Goal: Task Accomplishment & Management: Manage account settings

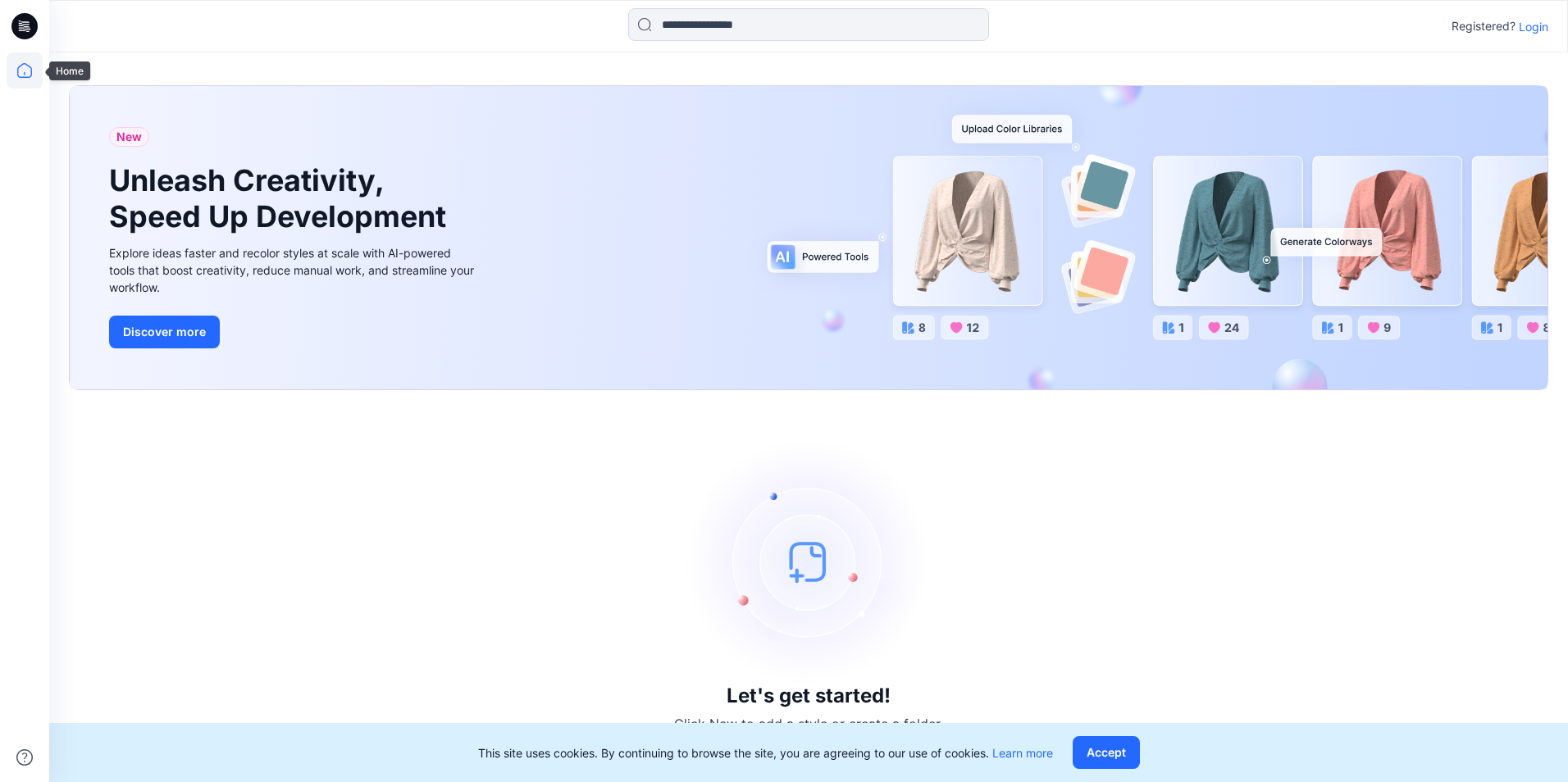
click at [33, 84] on icon at bounding box center [25, 70] width 36 height 36
click at [26, 15] on icon at bounding box center [25, 27] width 27 height 27
click at [27, 36] on icon at bounding box center [25, 27] width 27 height 27
click at [27, 76] on icon at bounding box center [25, 70] width 36 height 36
click at [22, 19] on icon at bounding box center [25, 27] width 27 height 27
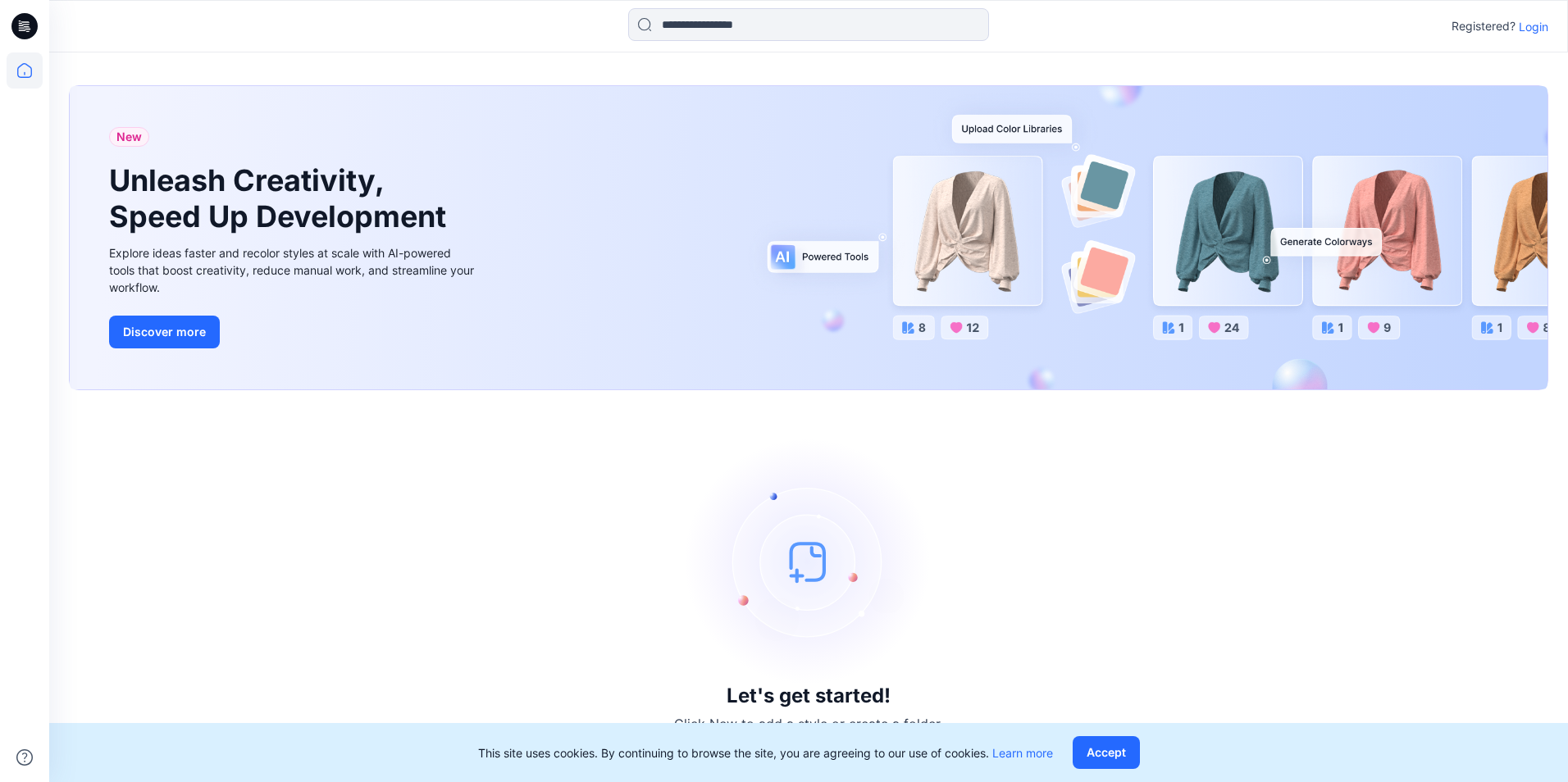
click at [1517, 30] on div "Registered? Login" at bounding box center [1499, 27] width 97 height 20
click at [1523, 30] on p "Login" at bounding box center [1534, 27] width 30 height 17
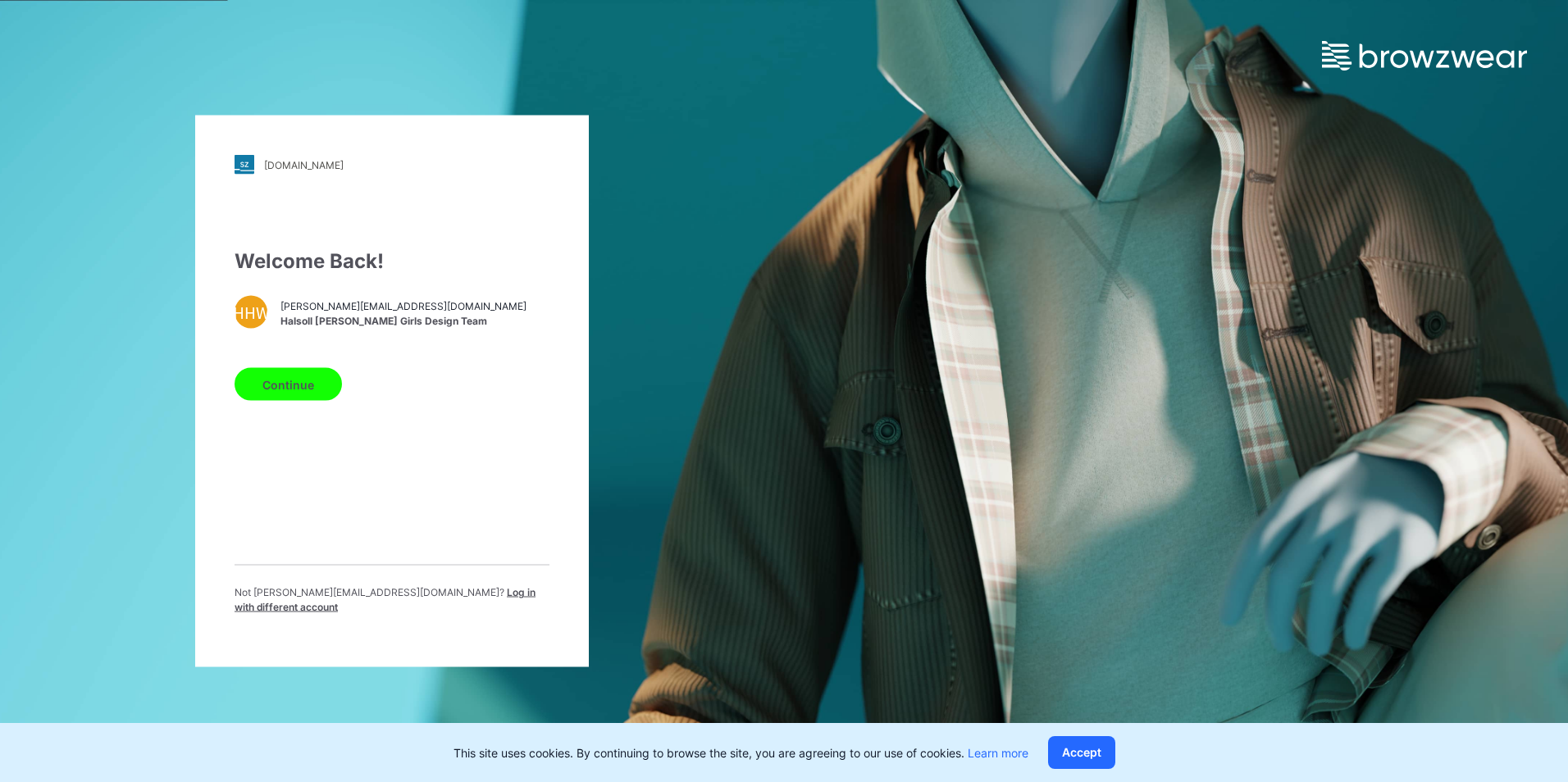
click at [302, 372] on button "Continue" at bounding box center [288, 384] width 108 height 33
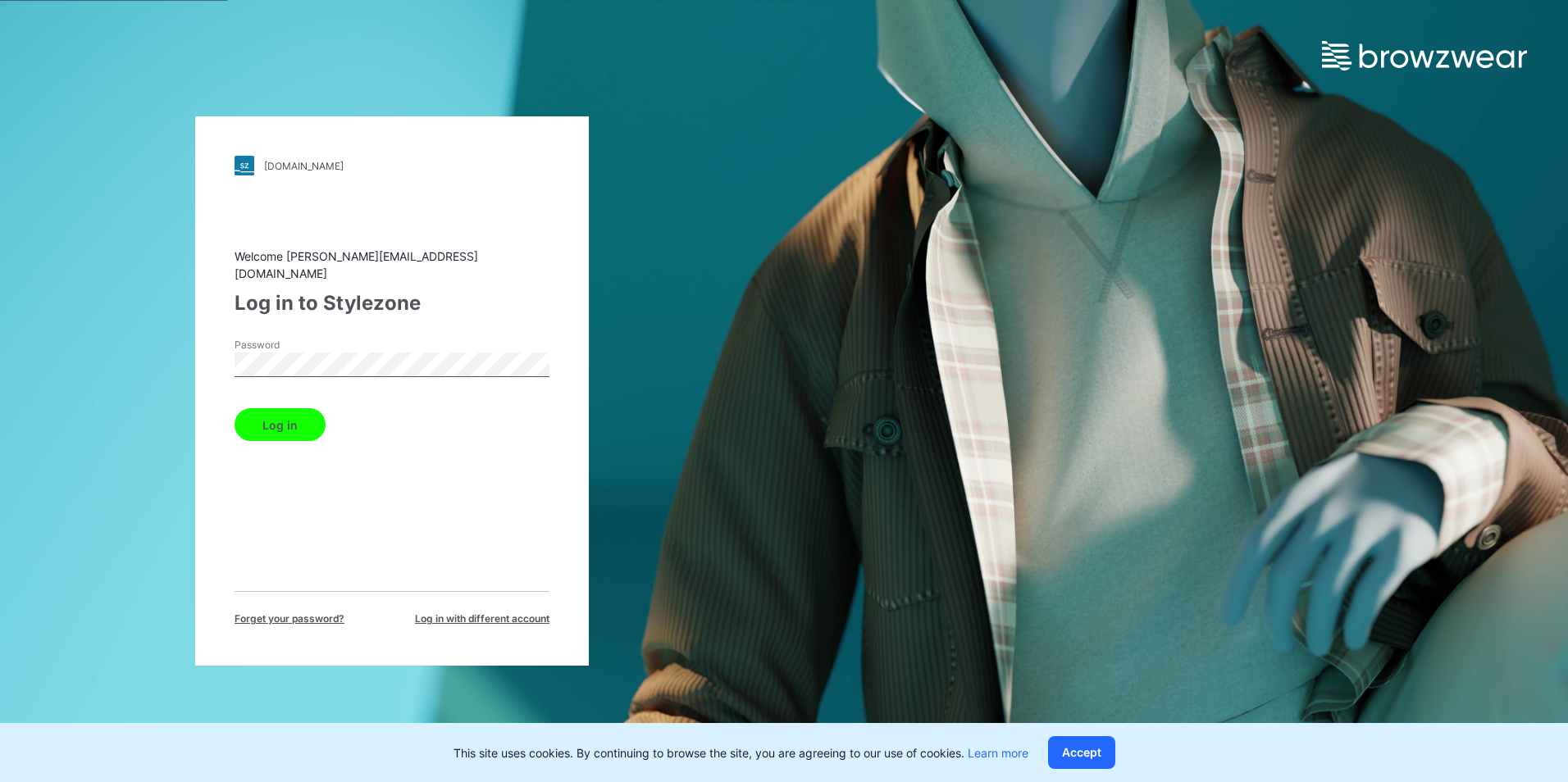
drag, startPoint x: 262, startPoint y: 410, endPoint x: 270, endPoint y: 408, distance: 8.2
click at [262, 410] on button "Log in" at bounding box center [280, 425] width 91 height 33
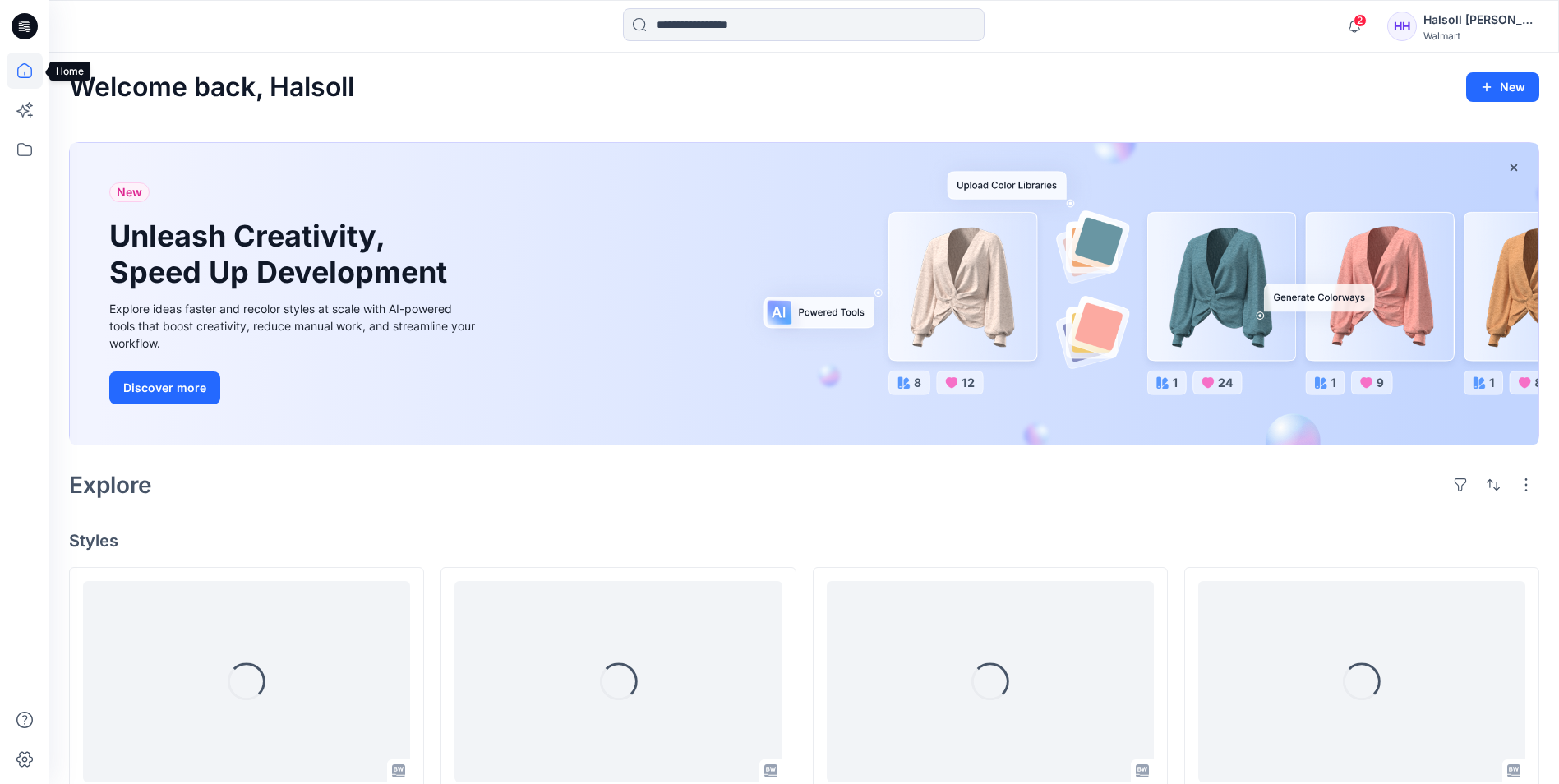
click at [26, 68] on icon at bounding box center [25, 71] width 37 height 37
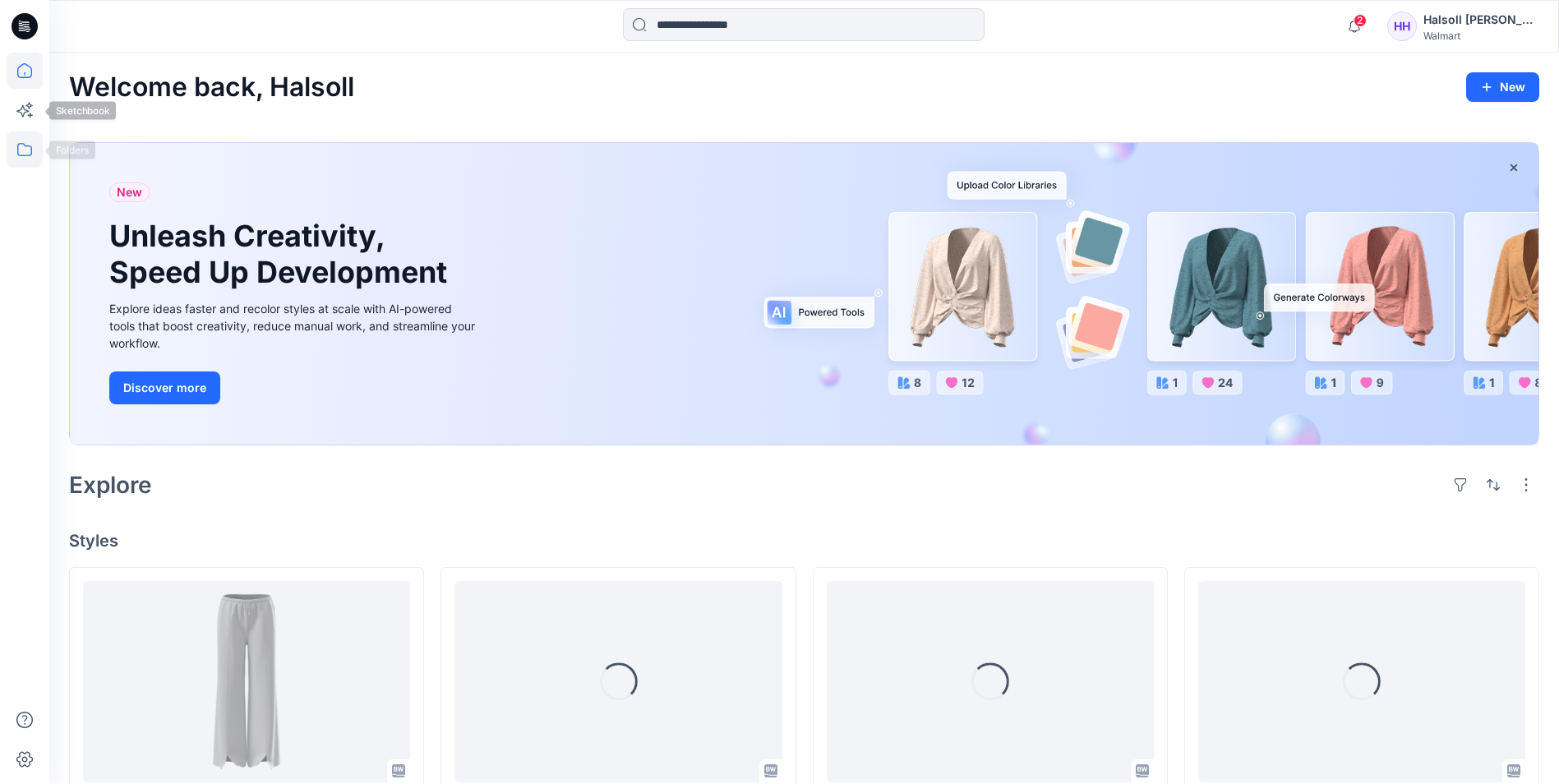
click at [25, 145] on icon at bounding box center [25, 149] width 15 height 13
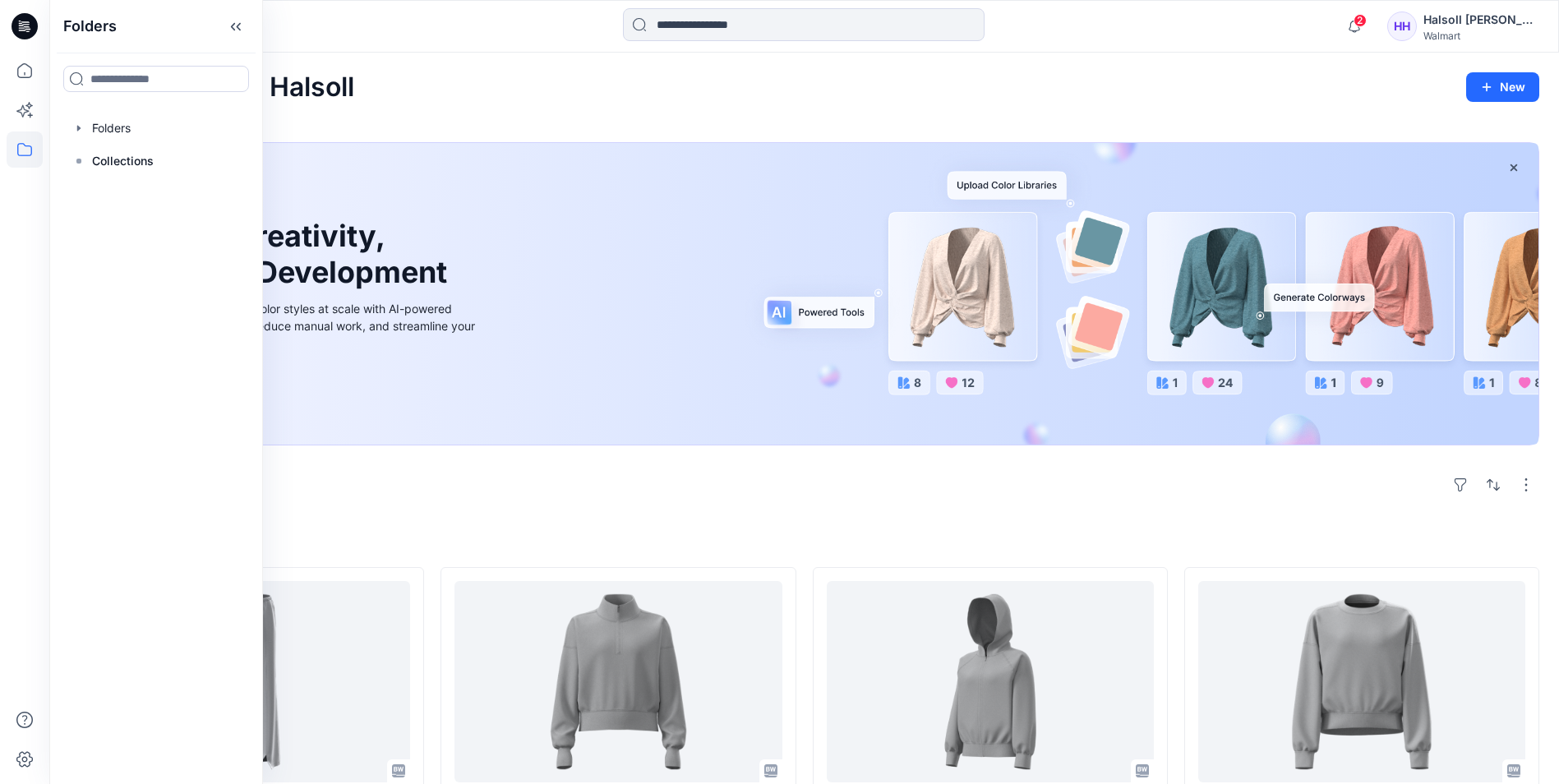
click at [156, 130] on div at bounding box center [156, 129] width 188 height 33
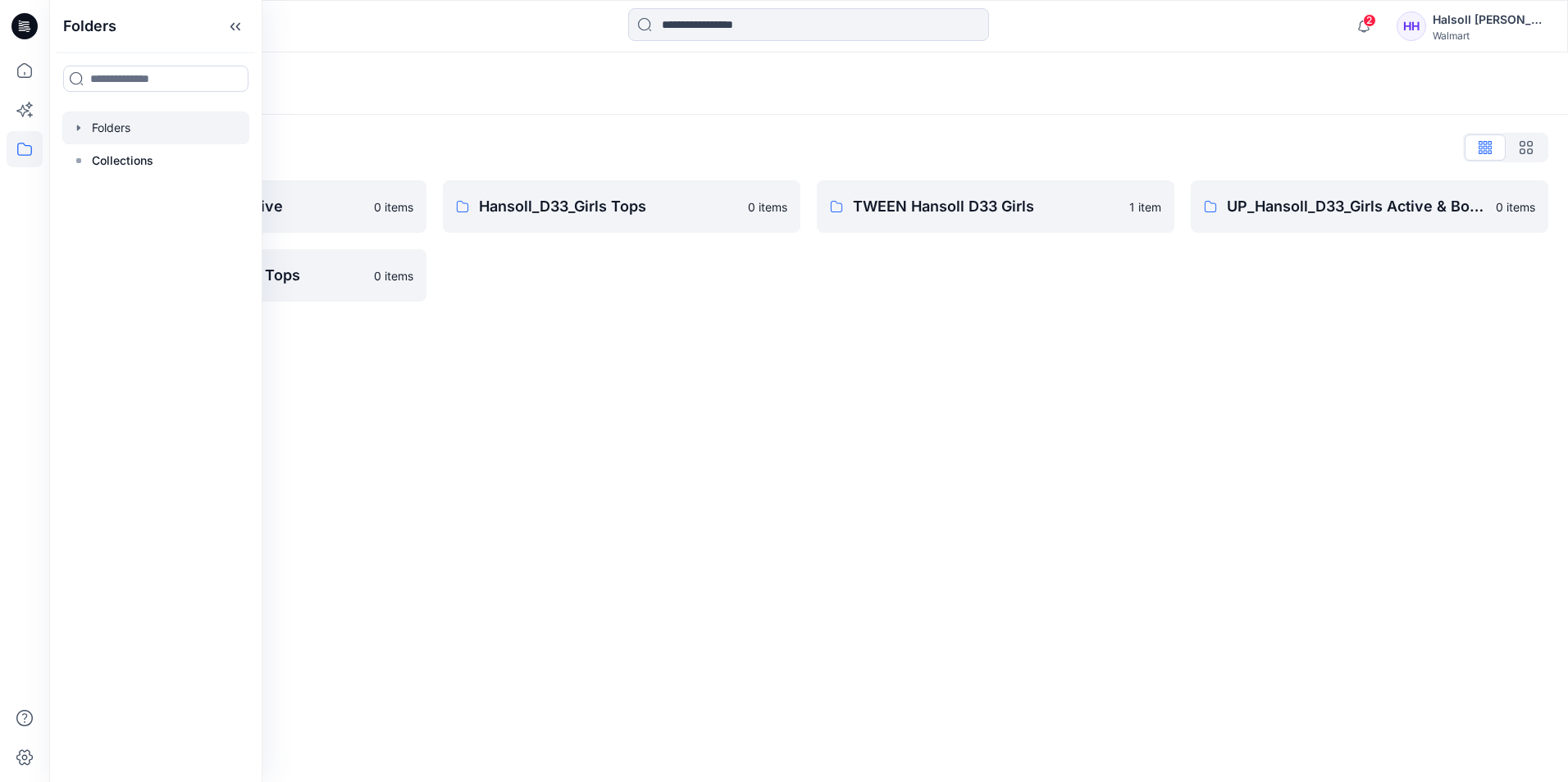
click at [659, 422] on div "Folders Folders List Hansoll_D33_Girls Active 0 items UP_Hansoll_D33_Girls Tops…" at bounding box center [808, 417] width 1519 height 730
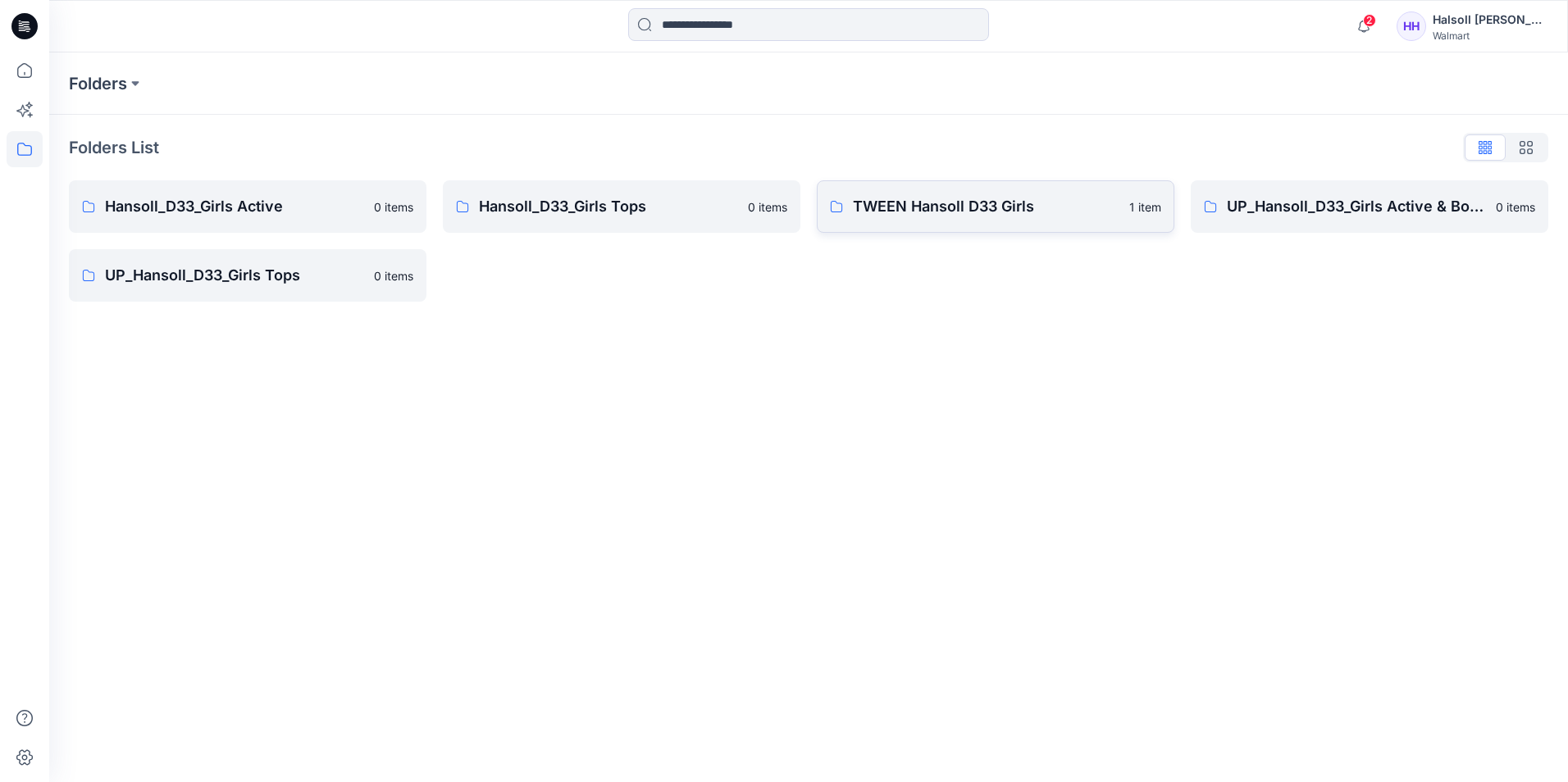
click at [1075, 205] on p "TWEEN Hansoll D33 Girls" at bounding box center [986, 206] width 267 height 23
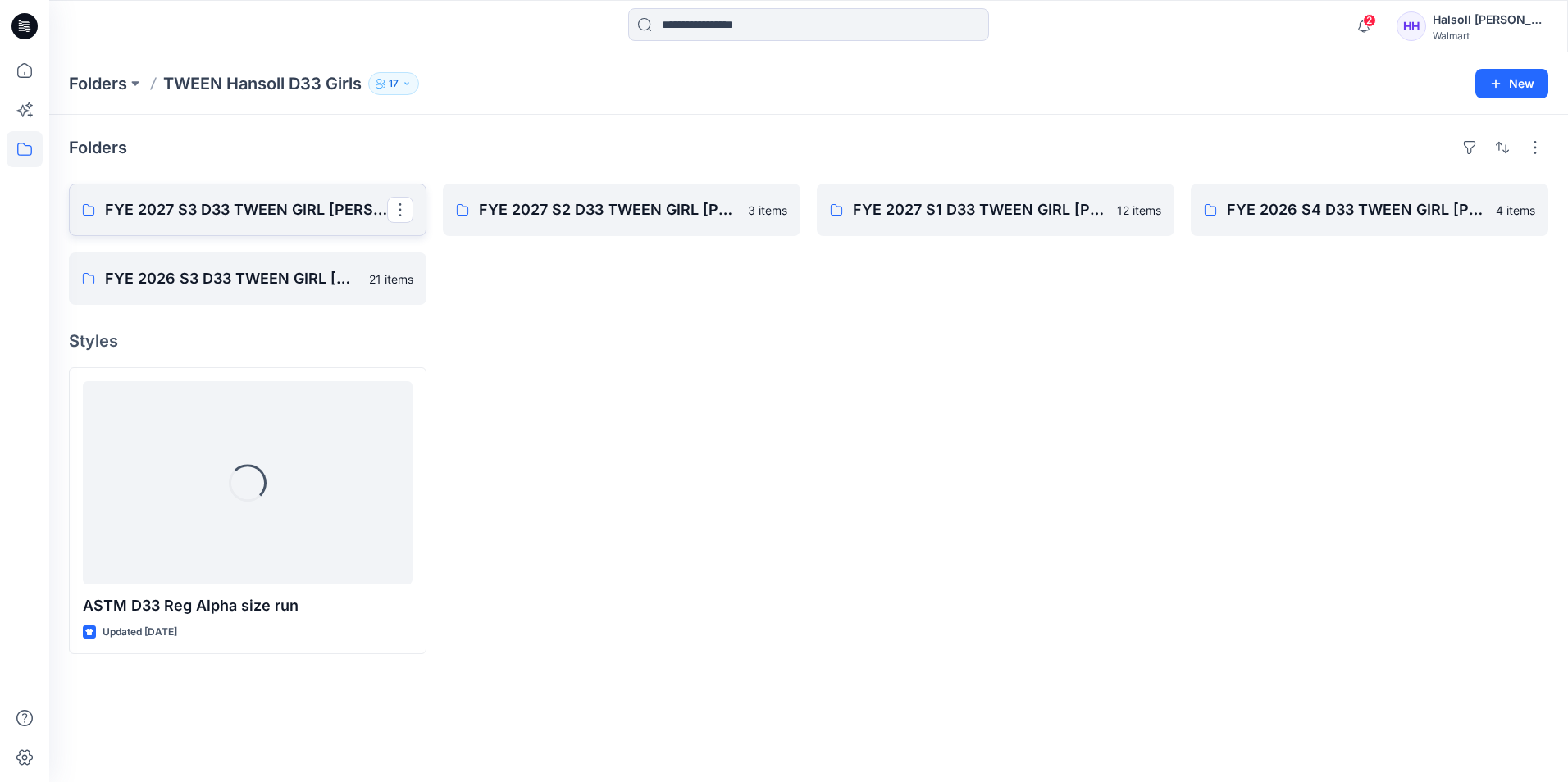
click at [248, 200] on p "FYE 2027 S3 D33 TWEEN GIRL [PERSON_NAME]" at bounding box center [246, 210] width 282 height 23
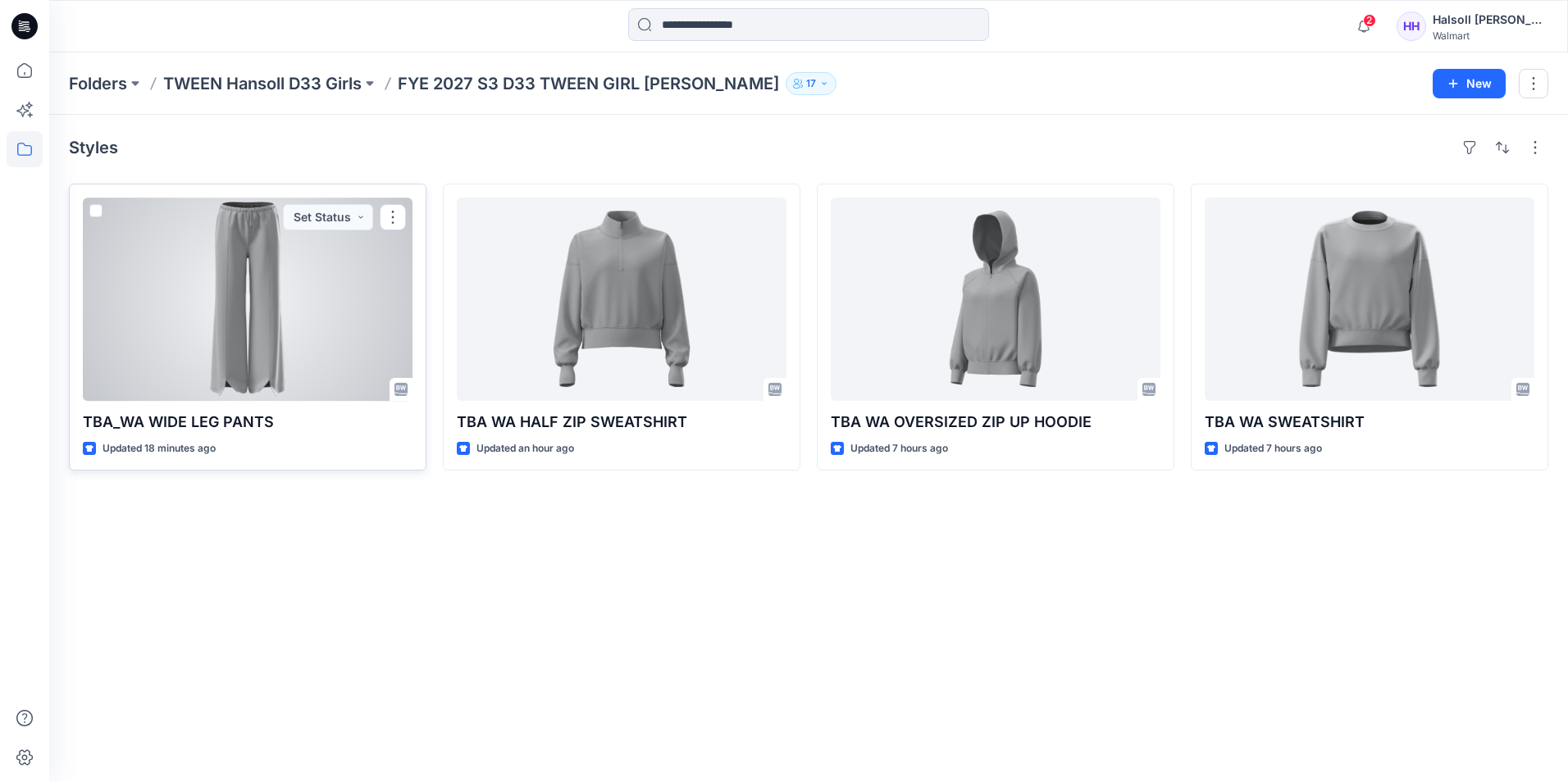
click at [322, 330] on div at bounding box center [248, 298] width 330 height 203
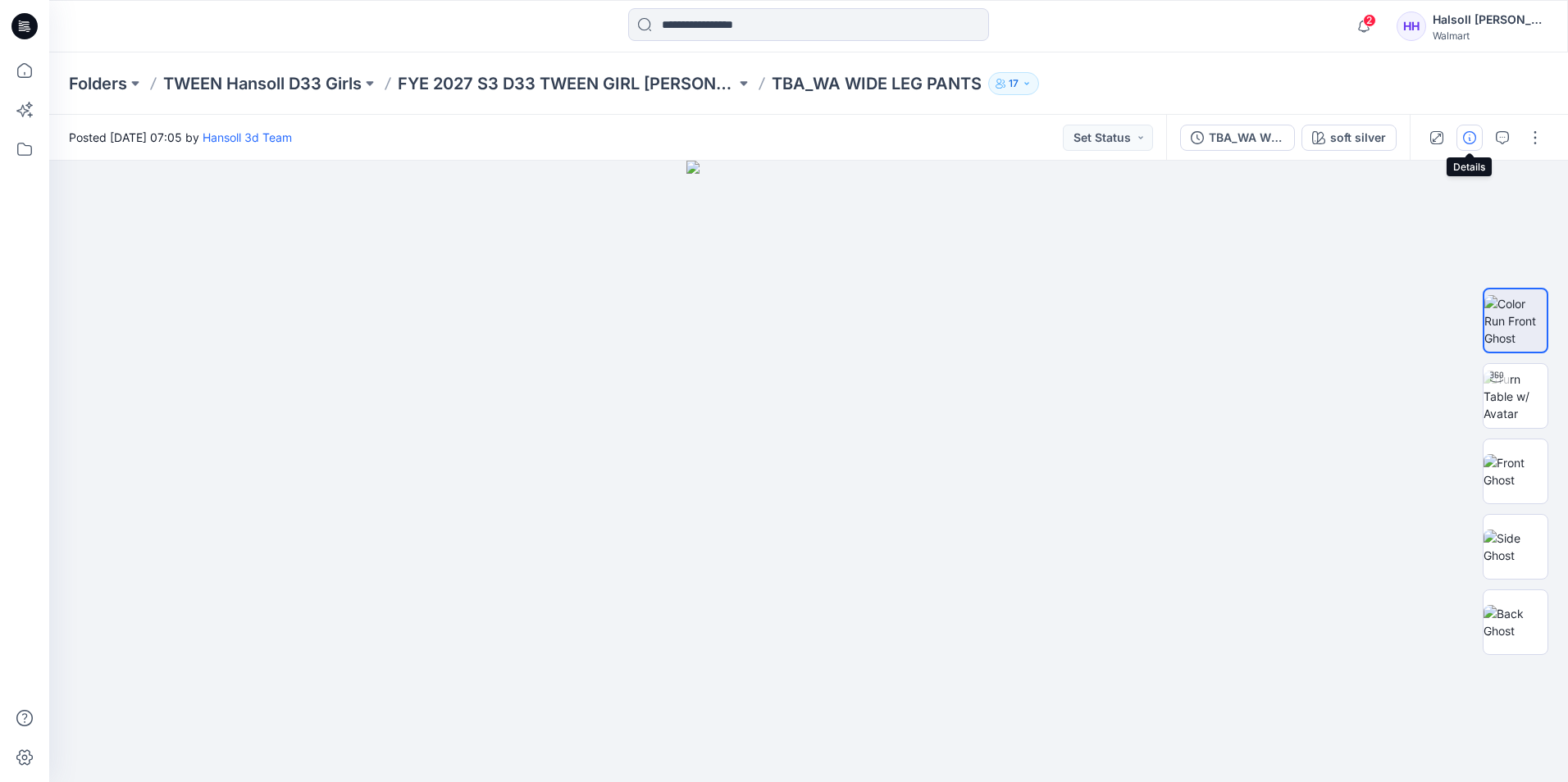
click at [1459, 138] on button "button" at bounding box center [1469, 138] width 27 height 27
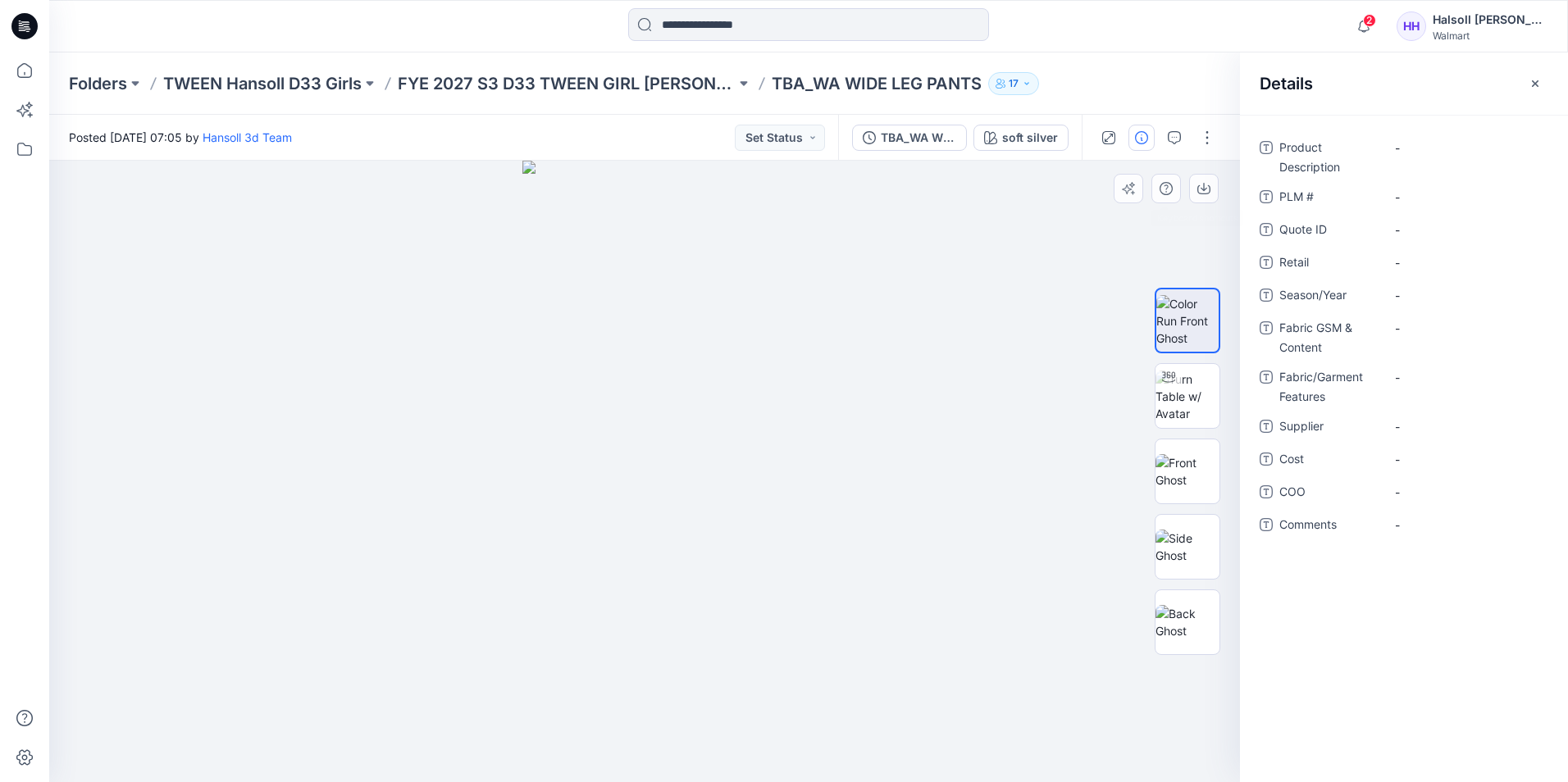
click at [705, 338] on img at bounding box center [645, 471] width 245 height 621
click at [1187, 370] on img at bounding box center [1187, 396] width 64 height 51
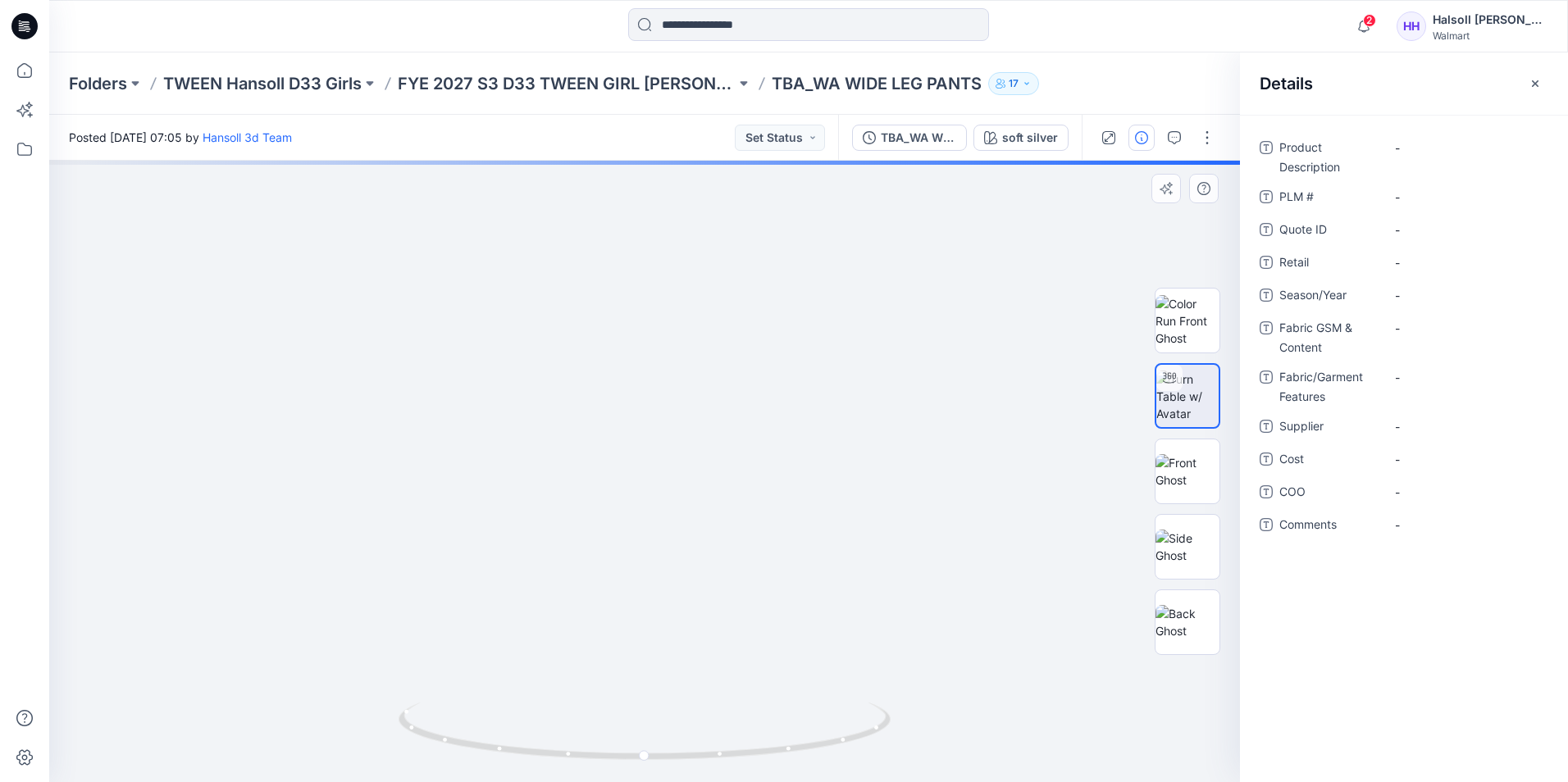
drag, startPoint x: 658, startPoint y: 688, endPoint x: 664, endPoint y: 246, distance: 442.0
click at [664, 246] on div at bounding box center [644, 471] width 1191 height 621
drag, startPoint x: 699, startPoint y: 649, endPoint x: 732, endPoint y: 389, distance: 262.1
click at [740, 324] on img at bounding box center [653, 138] width 1571 height 1286
drag, startPoint x: 726, startPoint y: 596, endPoint x: 725, endPoint y: 291, distance: 305.0
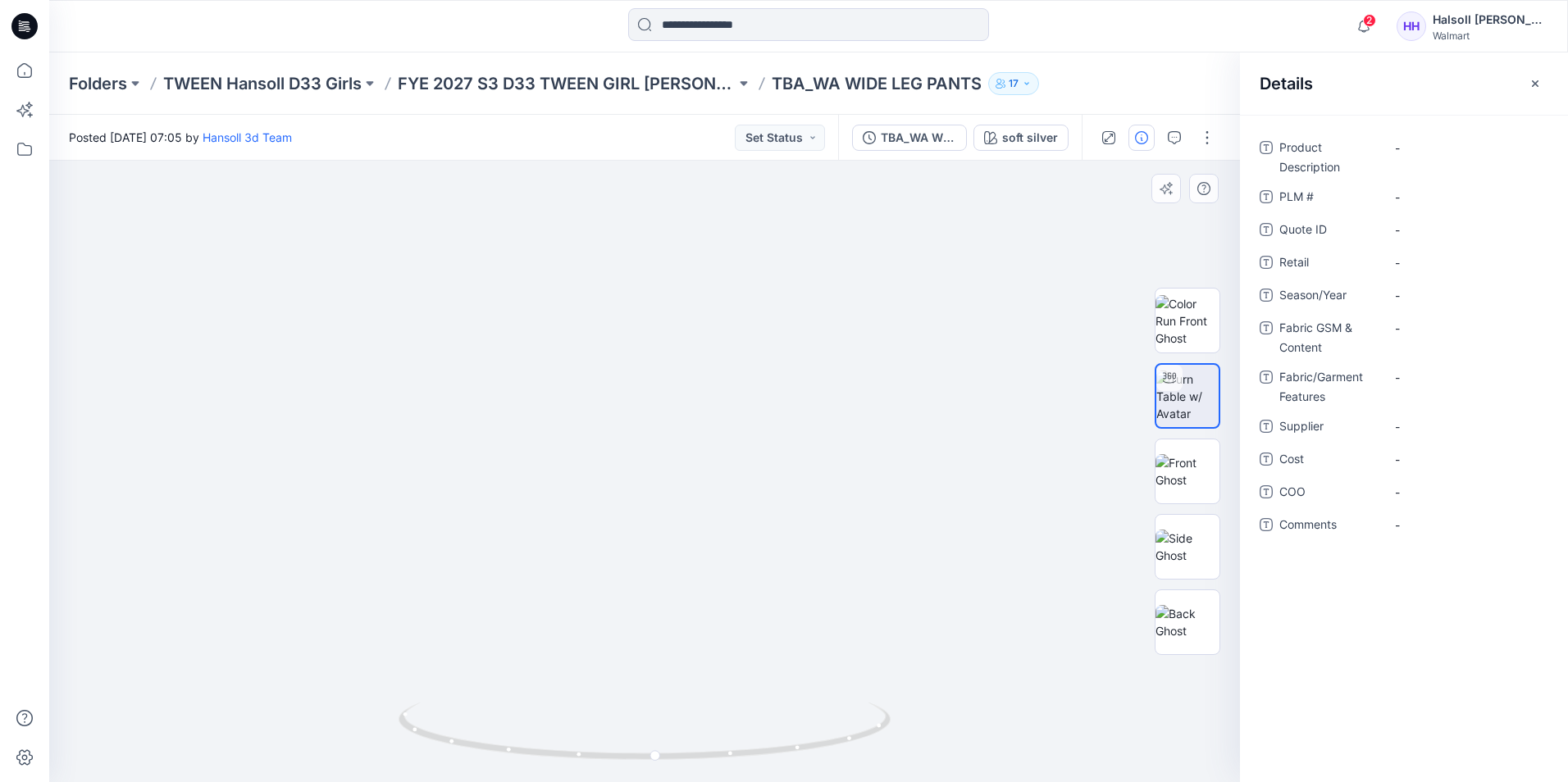
drag, startPoint x: 999, startPoint y: 522, endPoint x: 939, endPoint y: 484, distance: 71.0
drag, startPoint x: 746, startPoint y: 765, endPoint x: 875, endPoint y: 768, distance: 129.0
click at [875, 768] on img at bounding box center [645, 742] width 492 height 80
click at [1448, 159] on div "-" at bounding box center [1466, 147] width 164 height 27
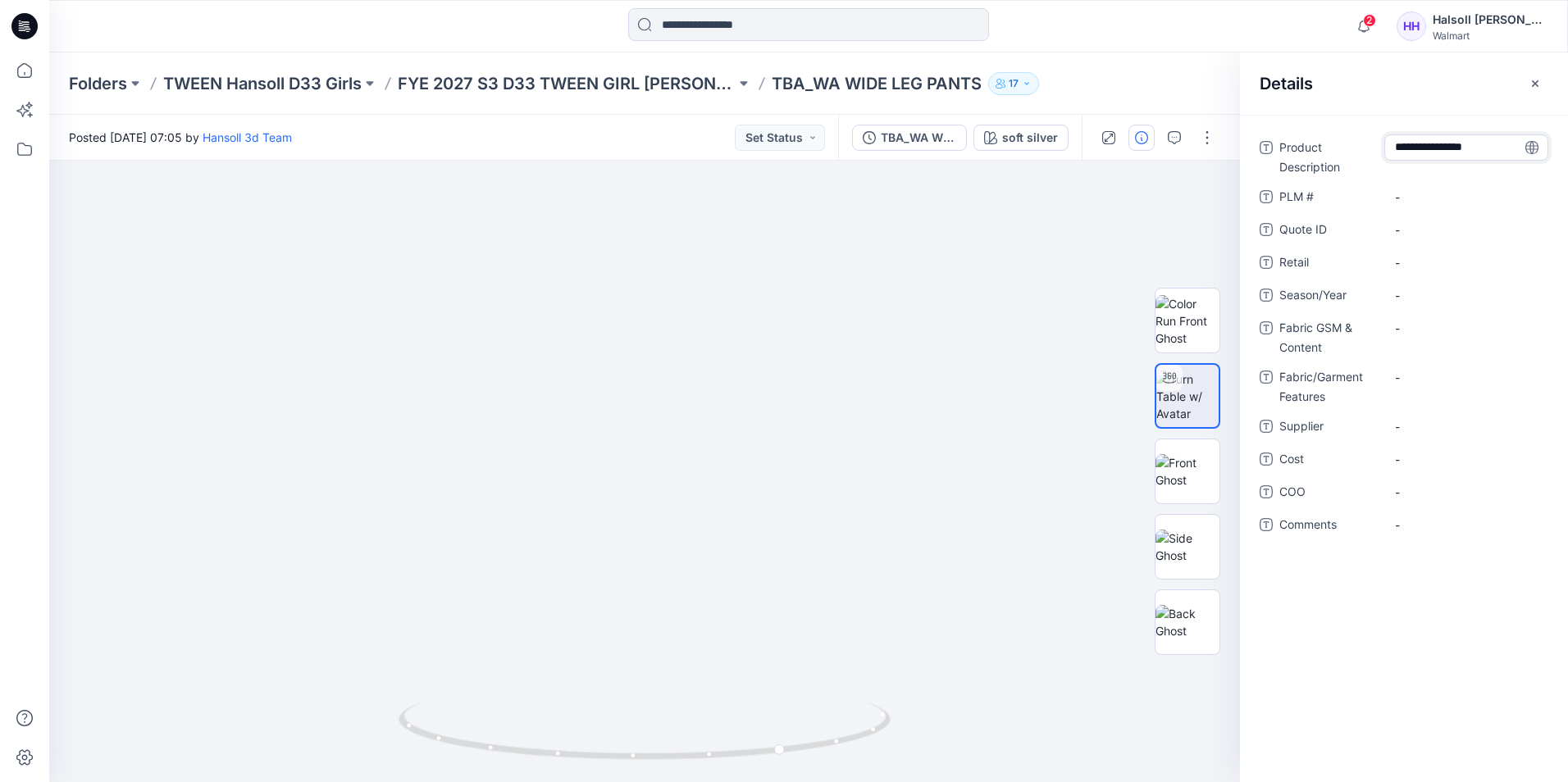
type textarea "**********"
click at [1435, 182] on div "Product Description WA WIDE LEG PANTS PLM # - Quote ID - Retail - Season/Year -…" at bounding box center [1404, 345] width 288 height 423
click at [1425, 196] on \ "-" at bounding box center [1466, 197] width 143 height 17
type textarea "***"
click at [1440, 259] on span "-" at bounding box center [1466, 263] width 143 height 17
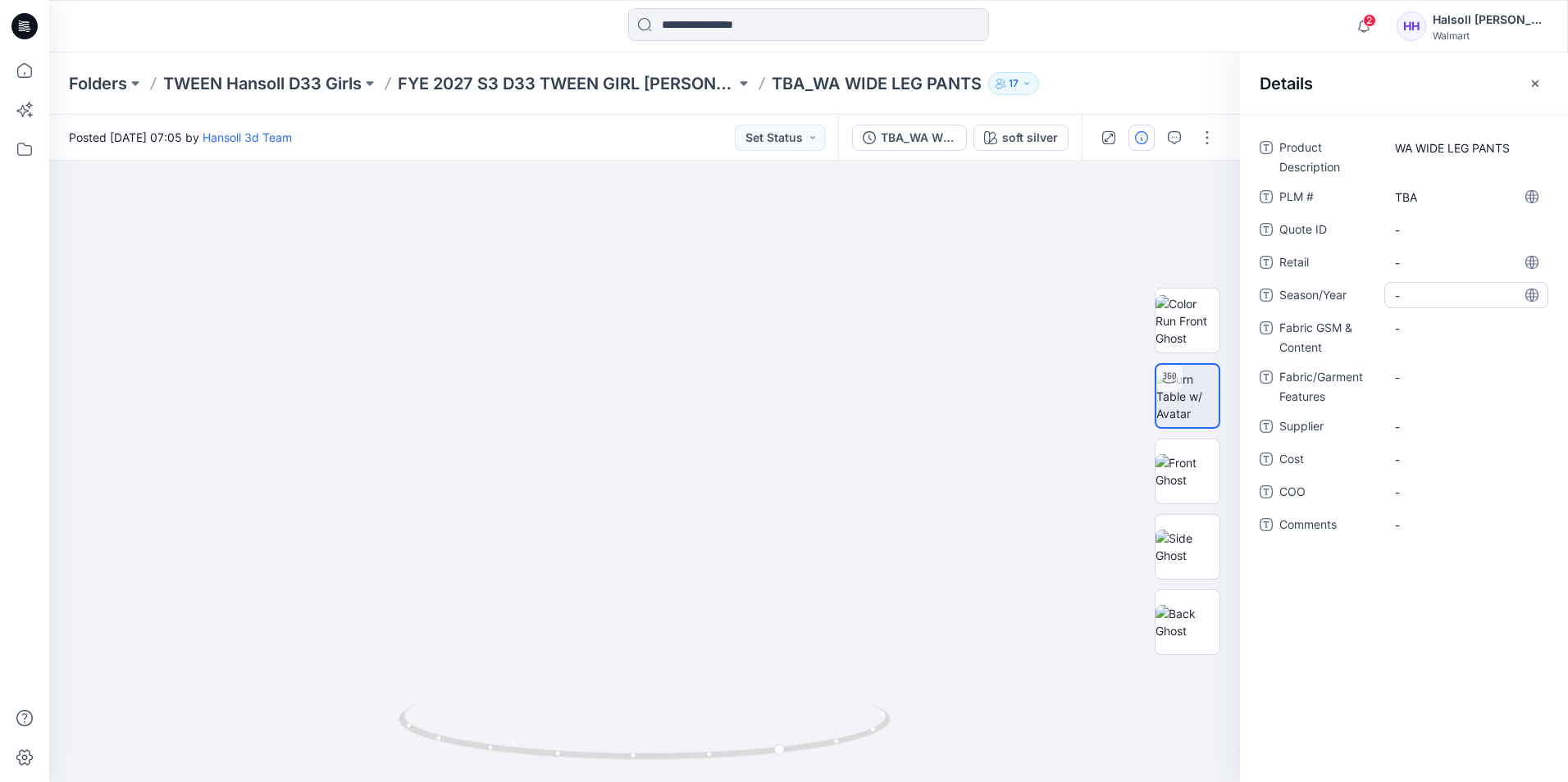
click at [1441, 287] on span "-" at bounding box center [1466, 295] width 143 height 17
type textarea "********"
click at [1439, 331] on Content "-" at bounding box center [1466, 328] width 143 height 17
type textarea "**********"
click at [1438, 331] on Content "-" at bounding box center [1466, 328] width 143 height 17
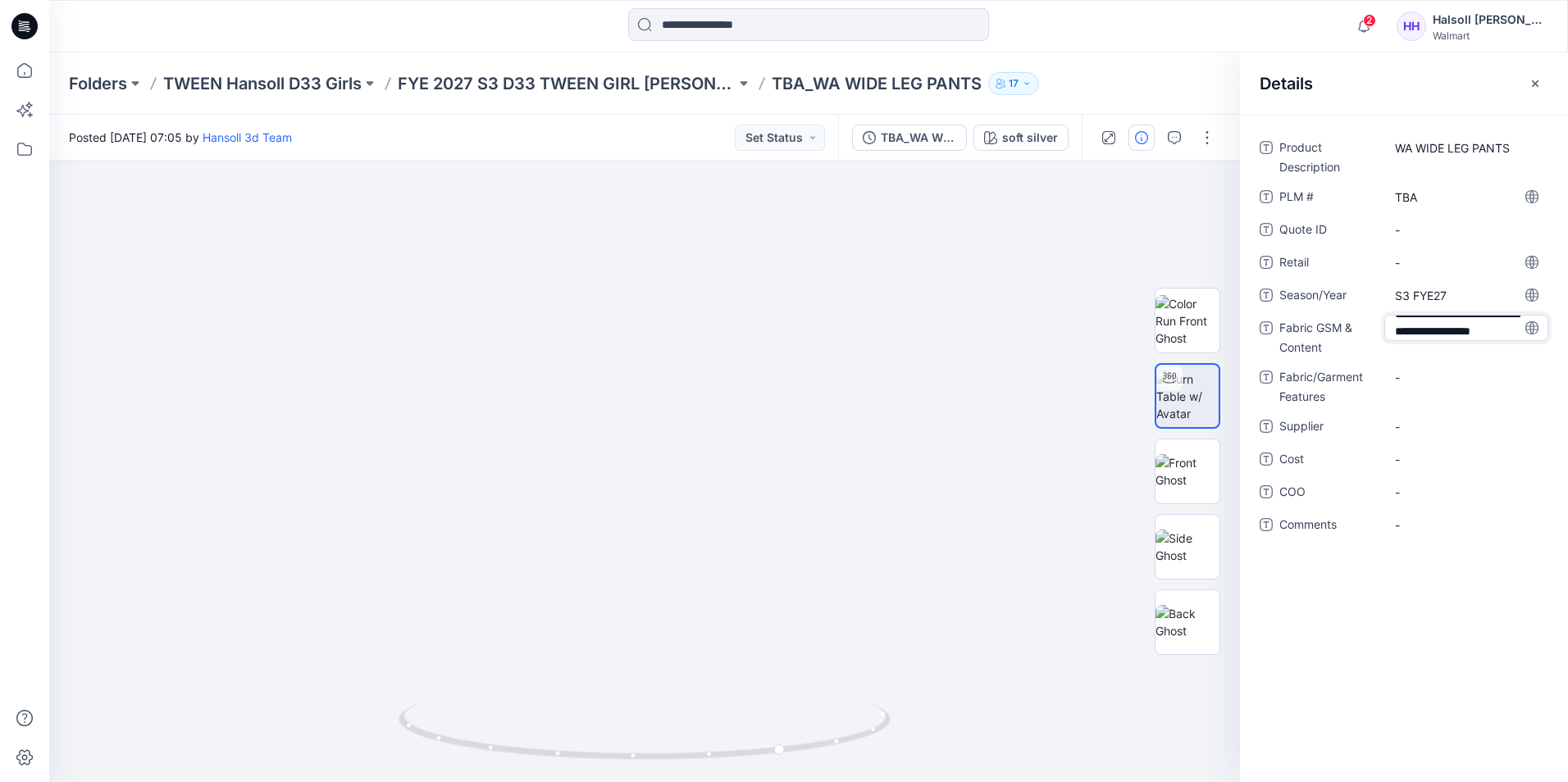
scroll to position [46, 0]
type textarea "**********"
click at [1455, 389] on Features "-" at bounding box center [1466, 388] width 143 height 17
click at [1468, 429] on span "-" at bounding box center [1466, 437] width 143 height 17
type textarea "*"
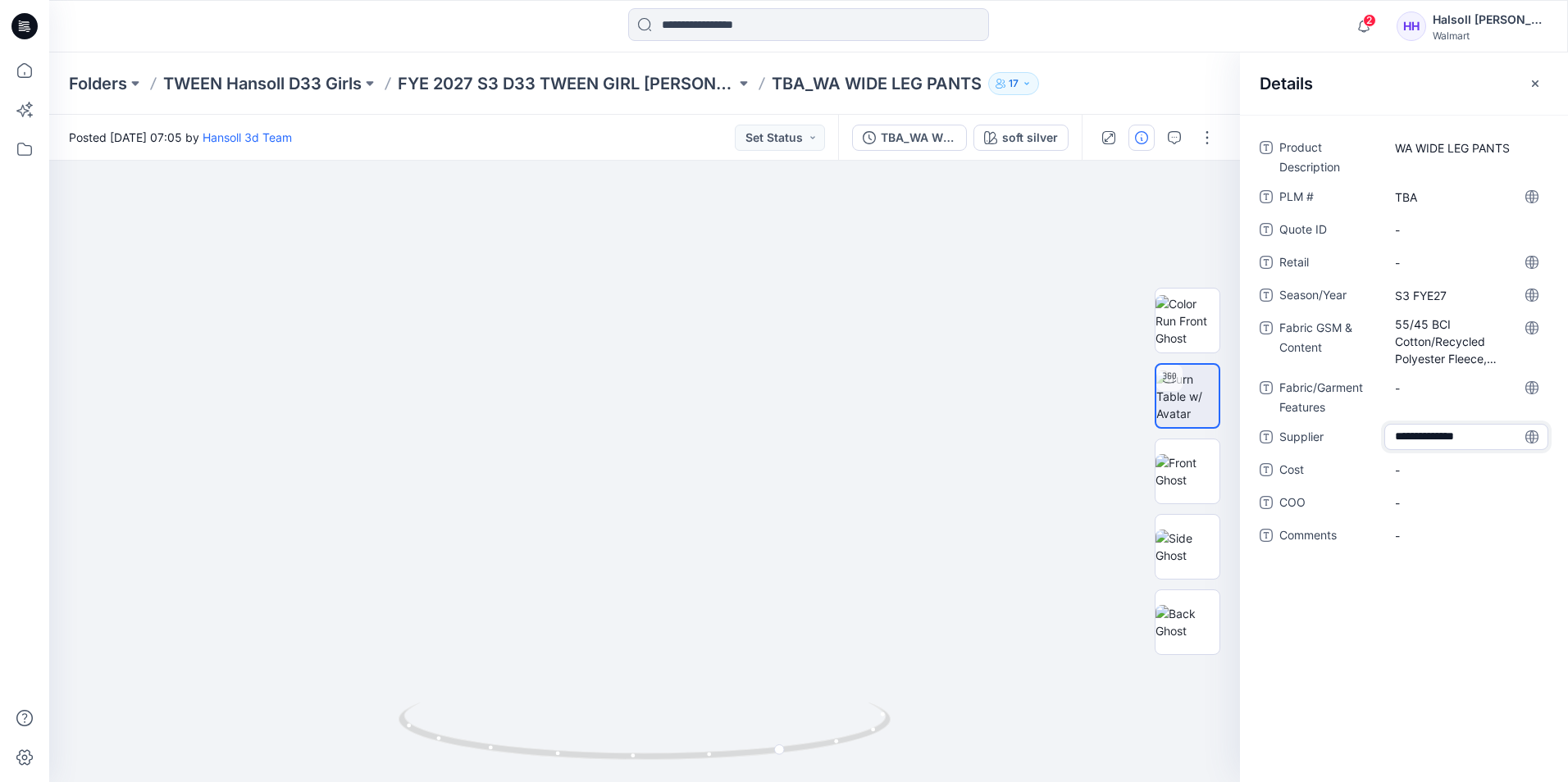
type textarea "**********"
click at [1462, 509] on span "-" at bounding box center [1466, 503] width 143 height 17
type textarea "*******"
click at [1459, 527] on span "-" at bounding box center [1466, 535] width 143 height 17
type textarea "**********"
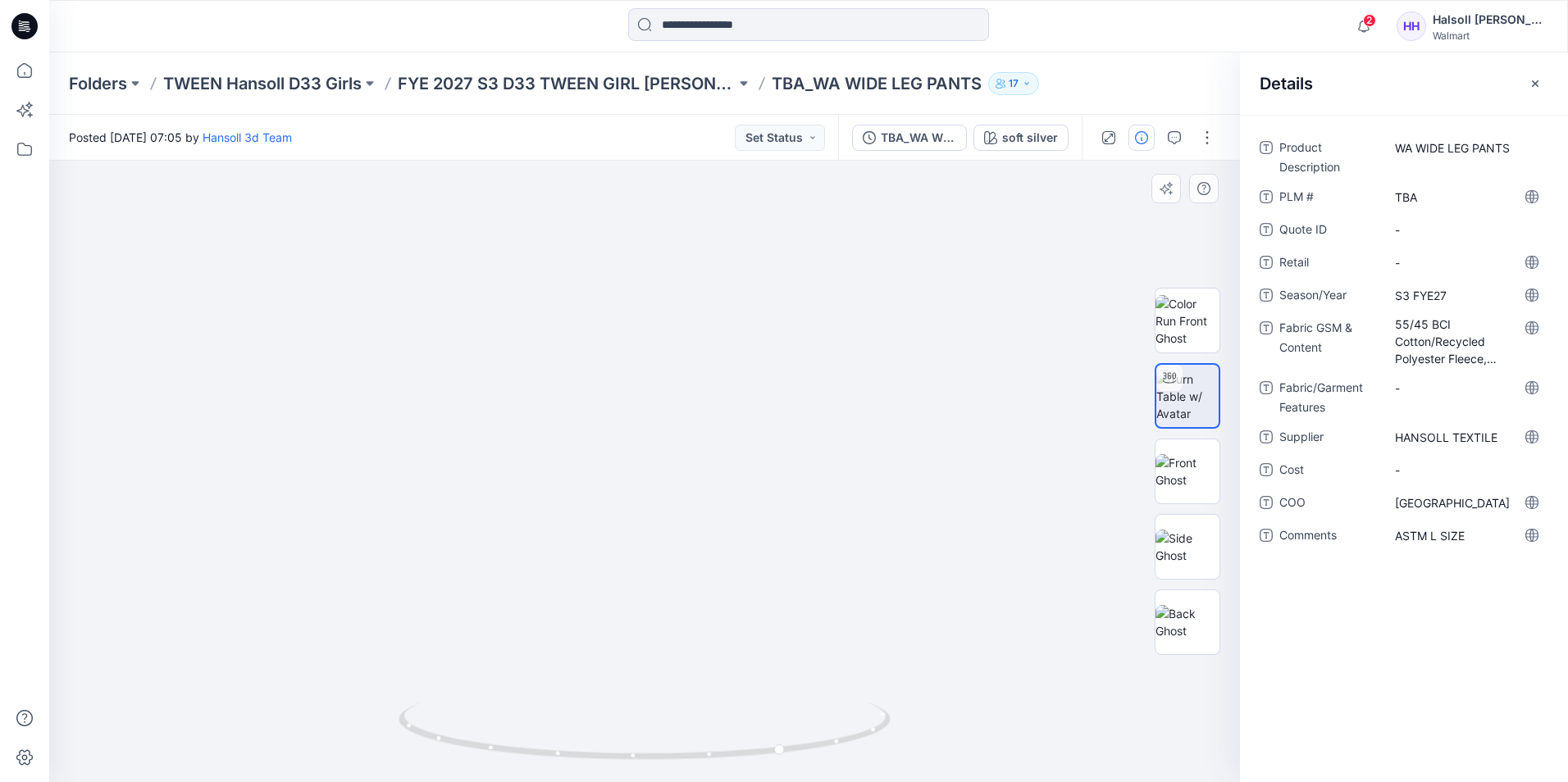
click at [1085, 244] on img at bounding box center [644, 24] width 1516 height 1515
click at [1212, 146] on button "button" at bounding box center [1207, 138] width 27 height 27
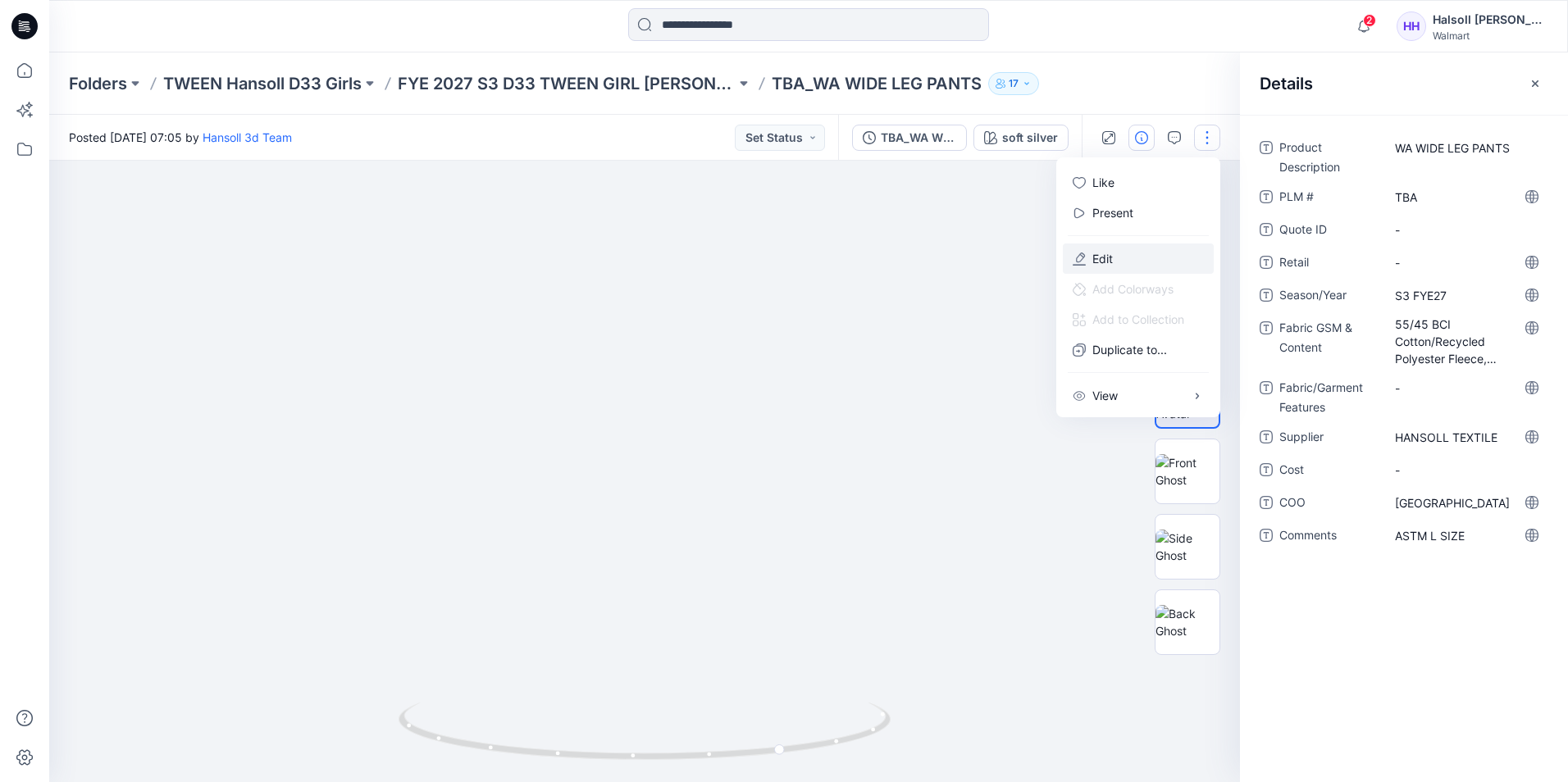
click at [1124, 250] on button "Edit" at bounding box center [1138, 258] width 151 height 31
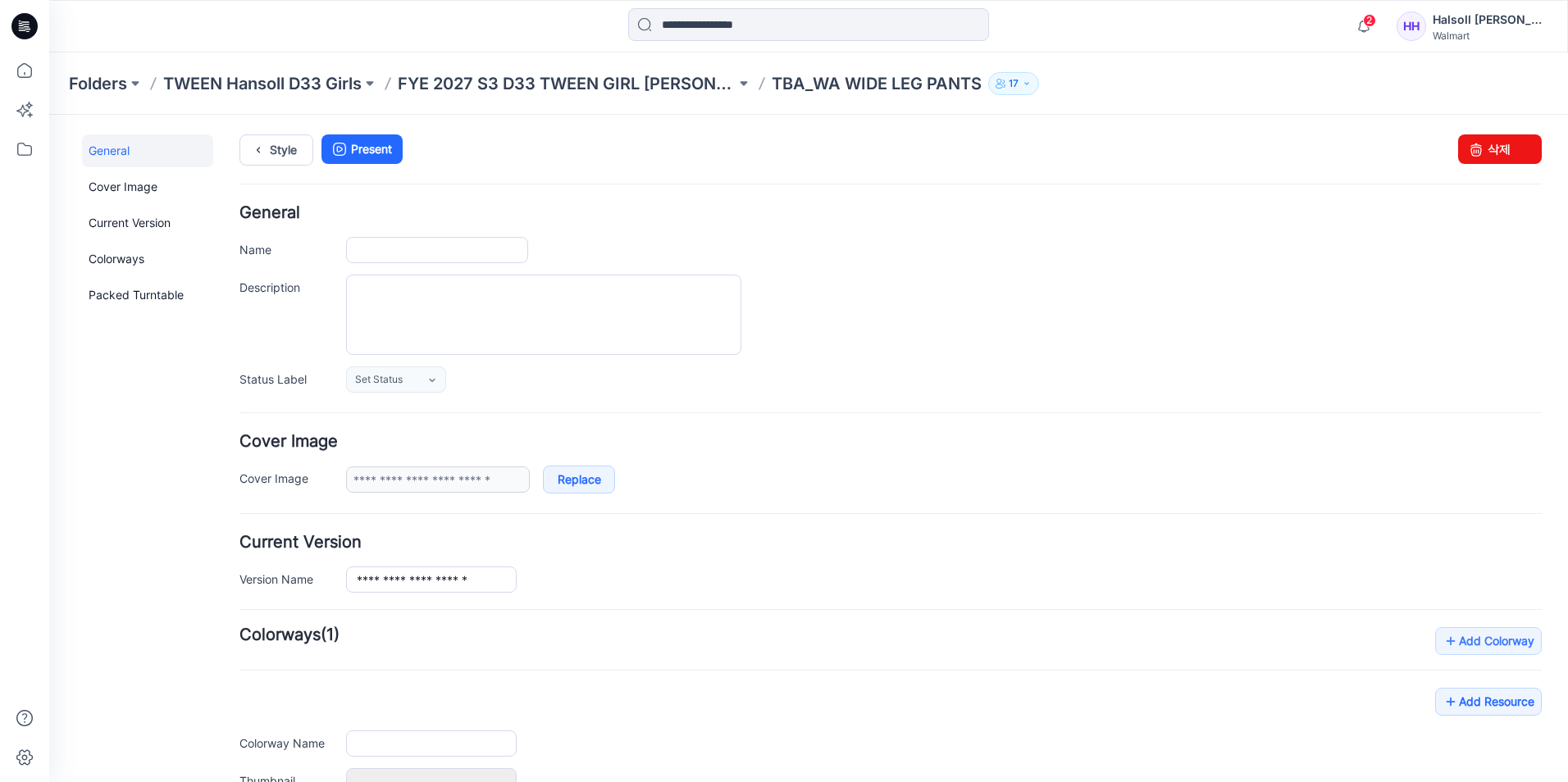
type input "**********"
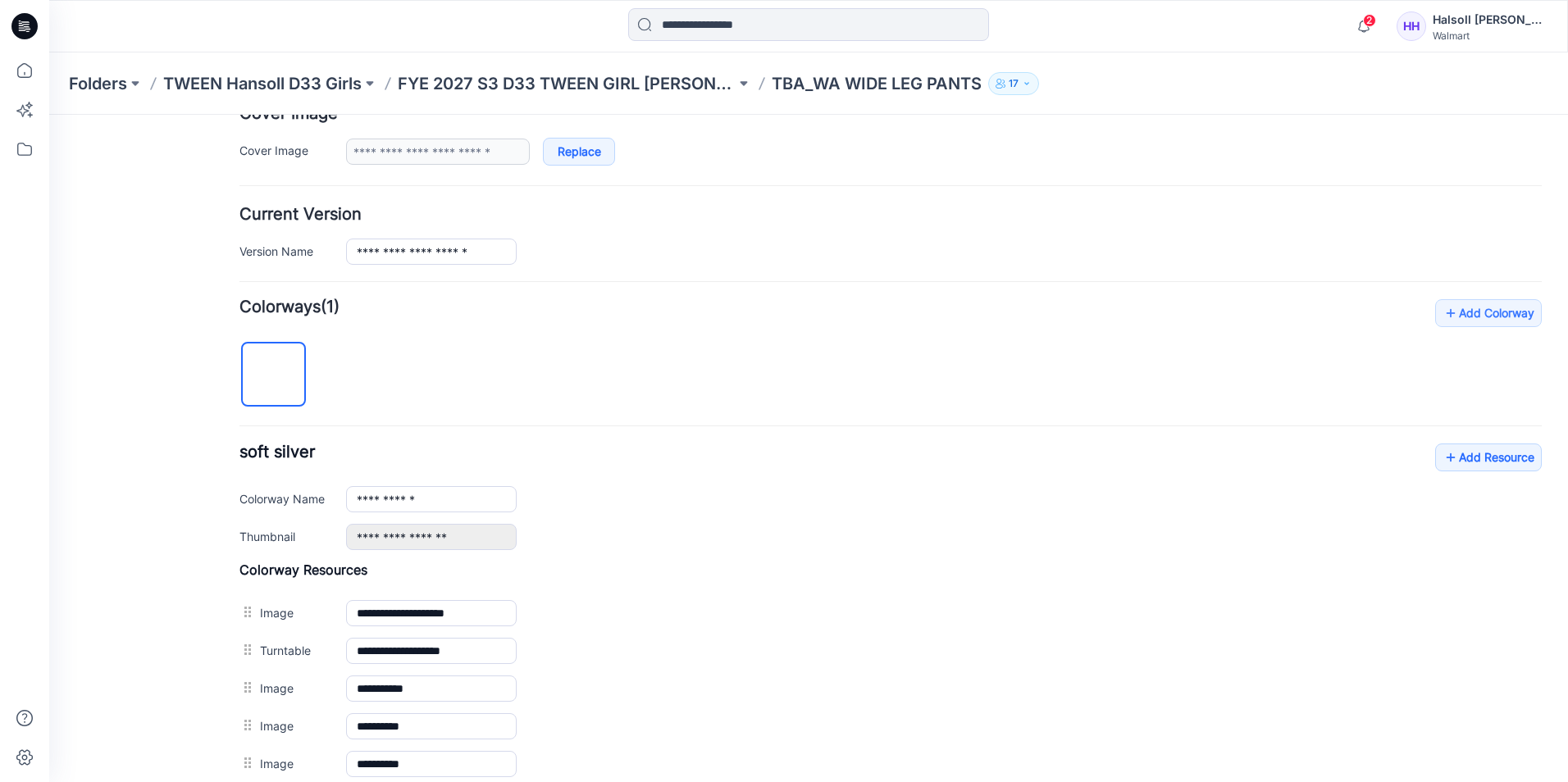
scroll to position [492, 0]
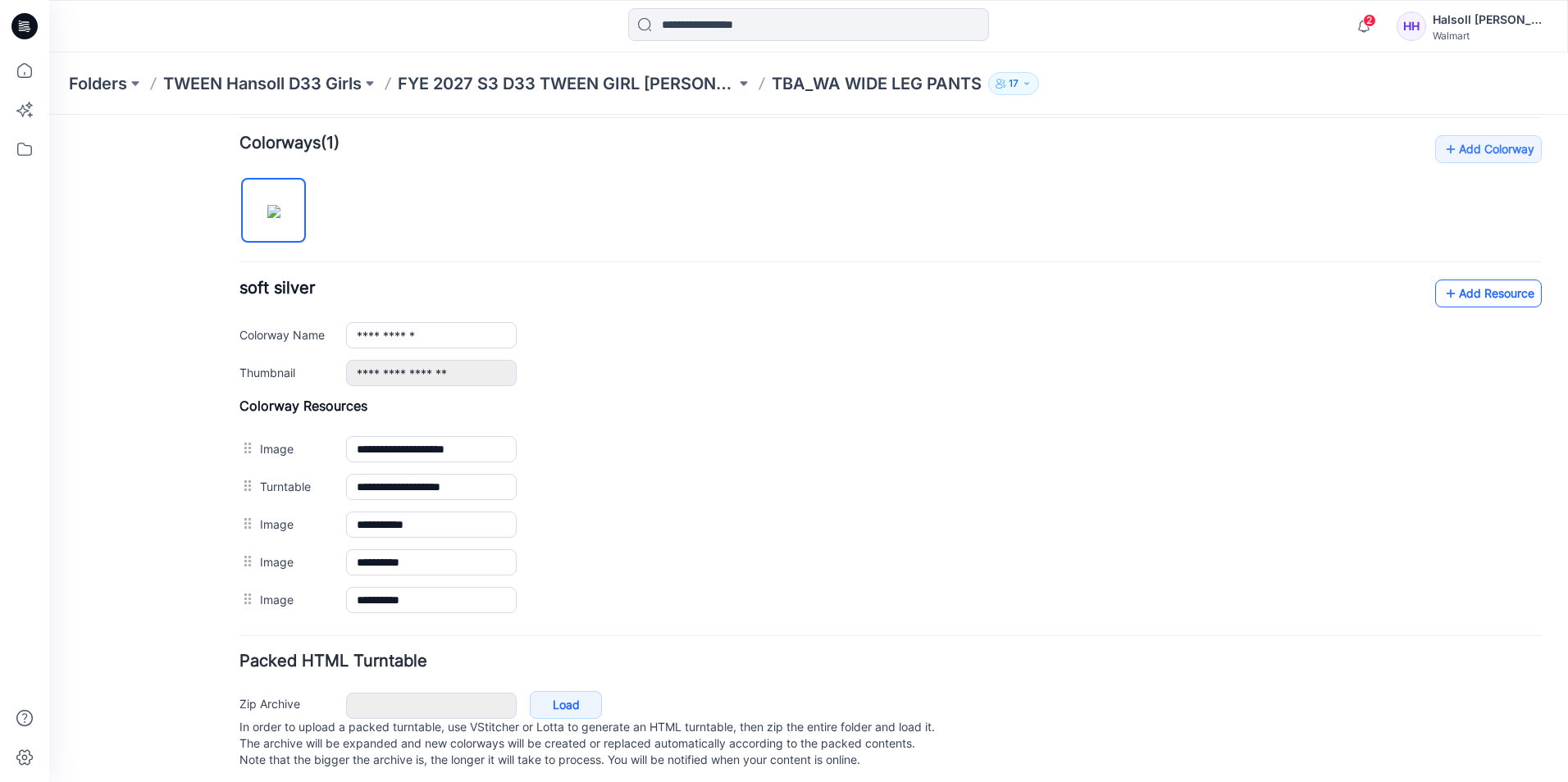
click at [1492, 302] on link "Add Resource" at bounding box center [1488, 293] width 107 height 28
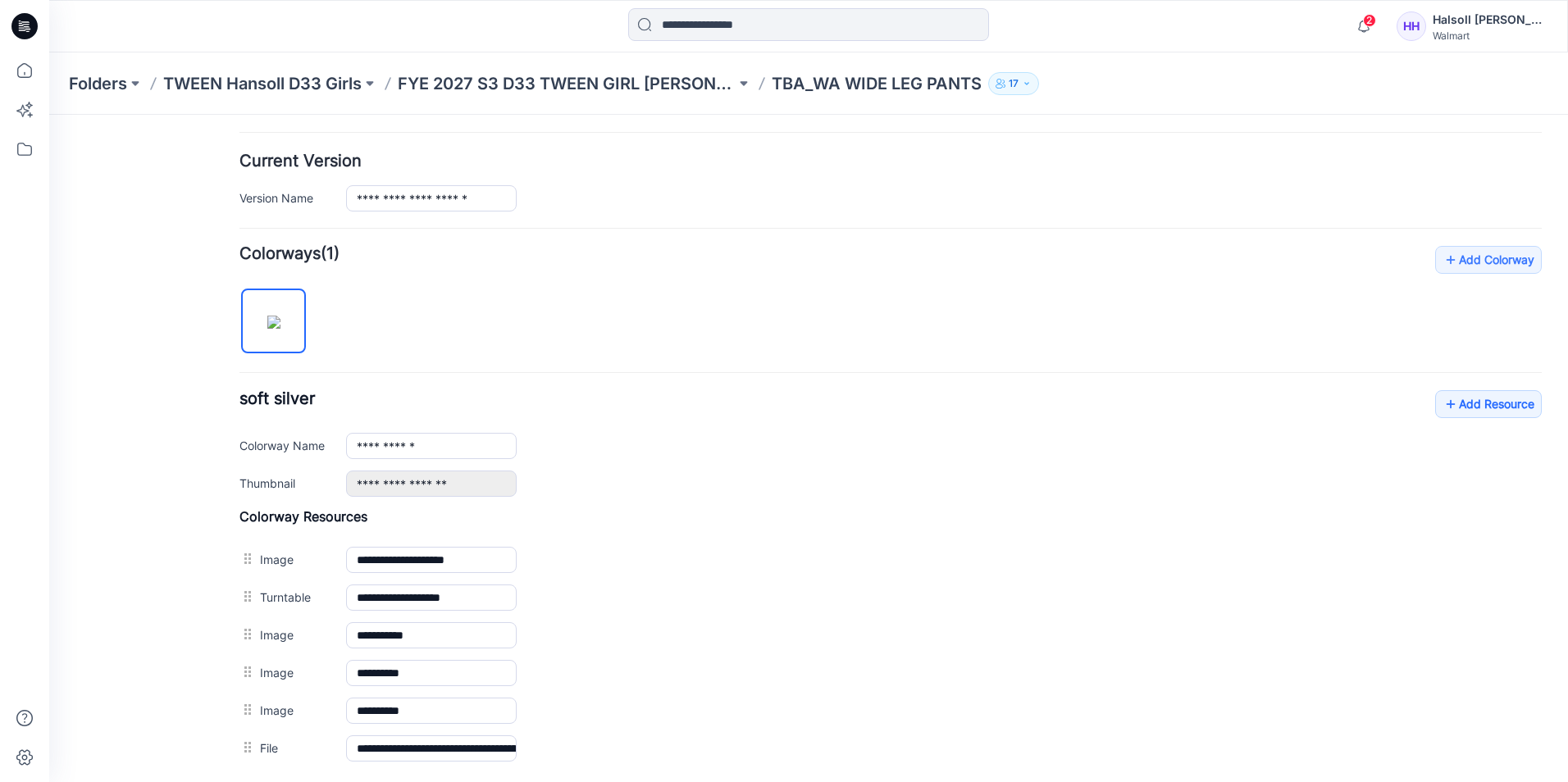
scroll to position [246, 0]
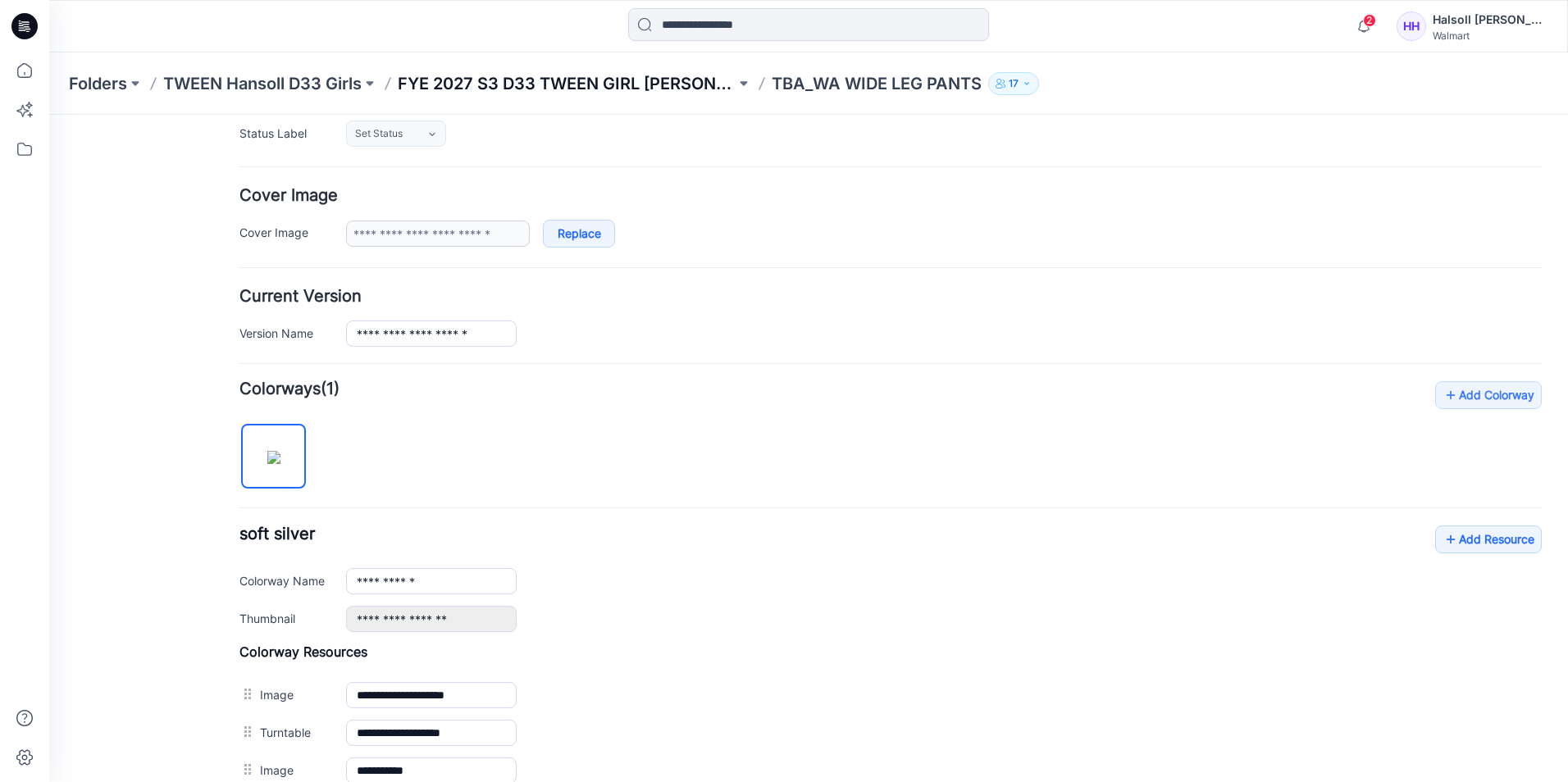
click at [625, 88] on p "FYE 2027 S3 D33 TWEEN GIRL [PERSON_NAME]" at bounding box center [567, 84] width 338 height 23
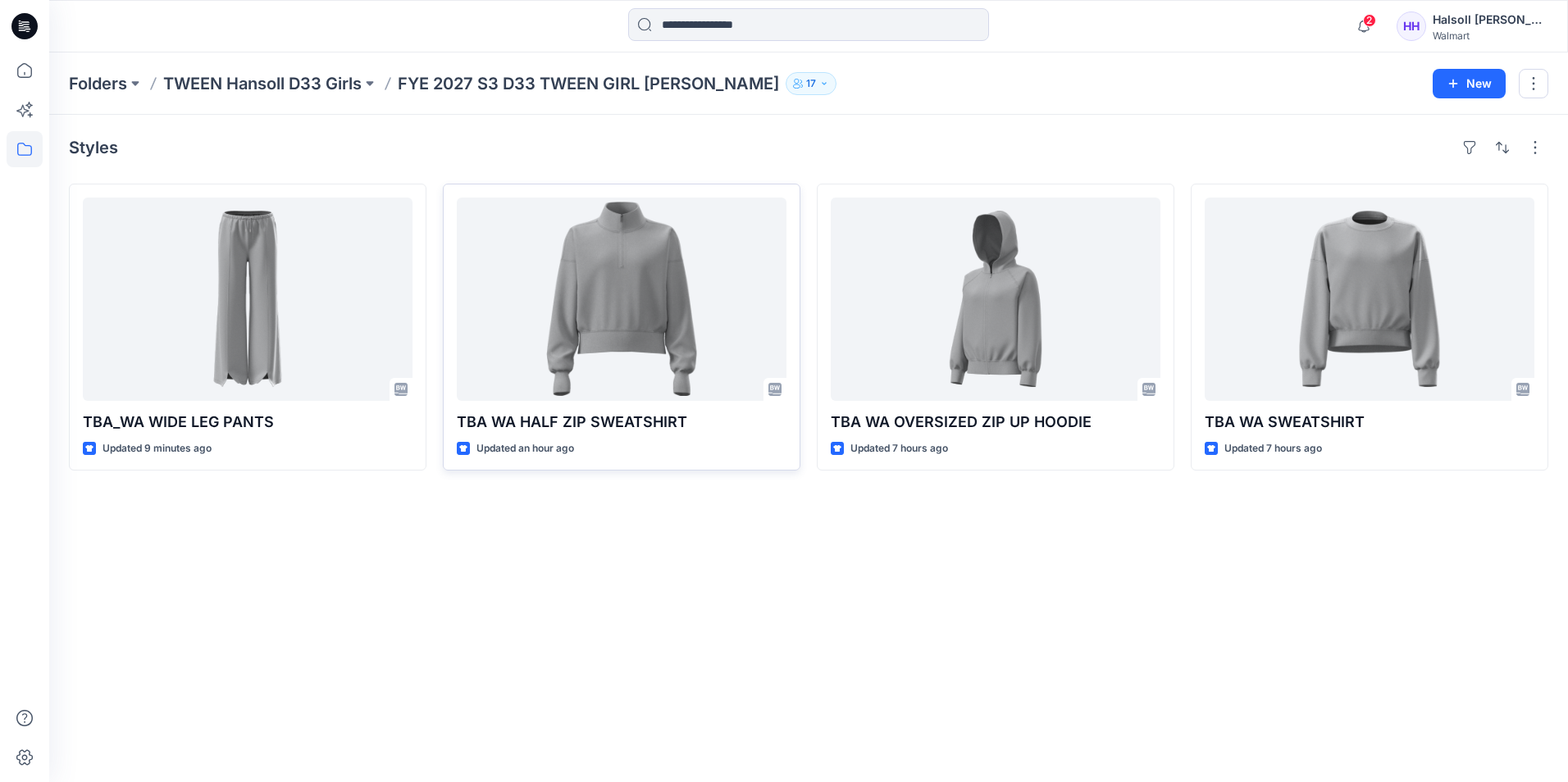
click at [645, 337] on div at bounding box center [622, 298] width 330 height 203
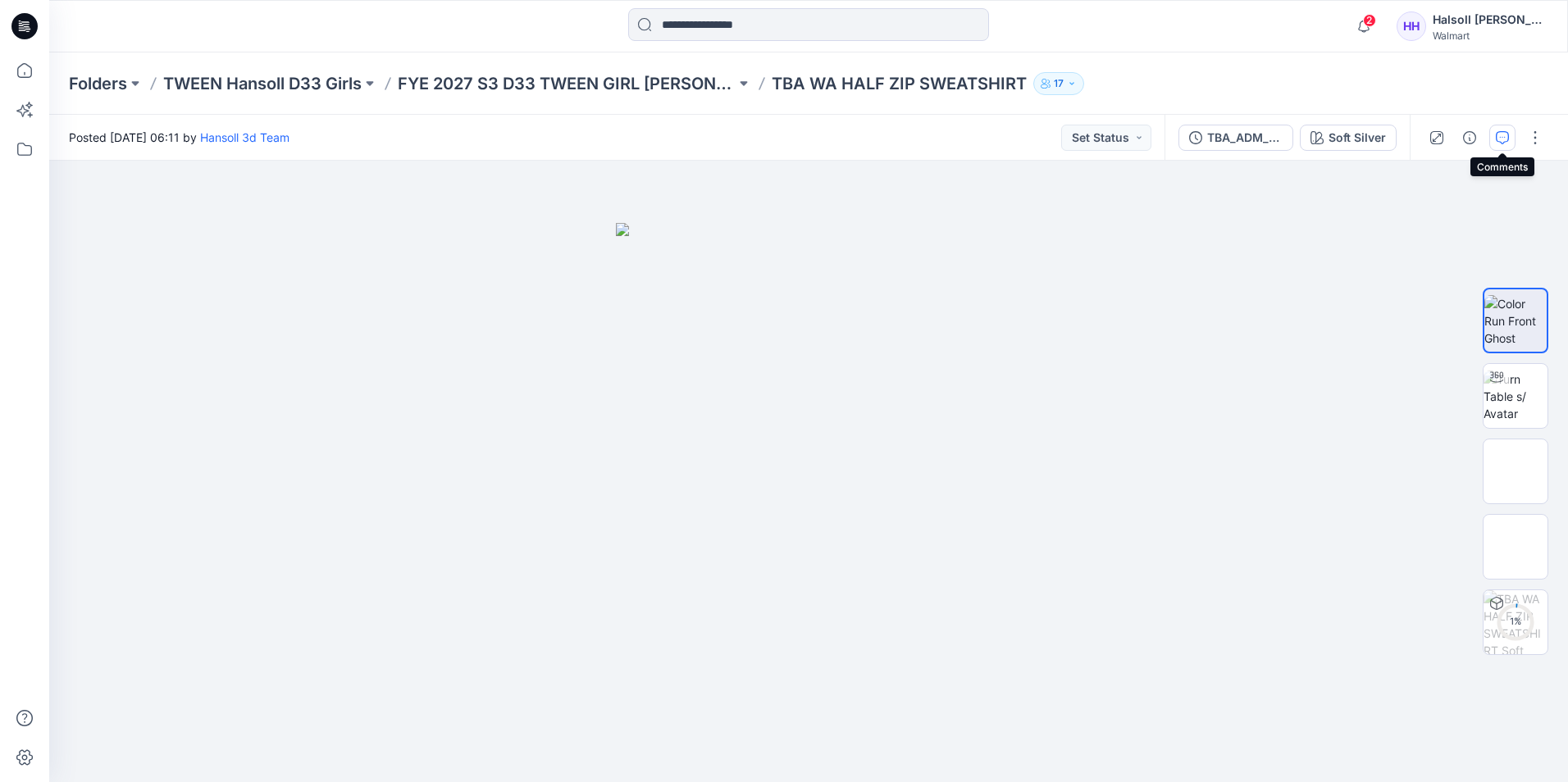
click at [1497, 146] on button "button" at bounding box center [1503, 138] width 27 height 27
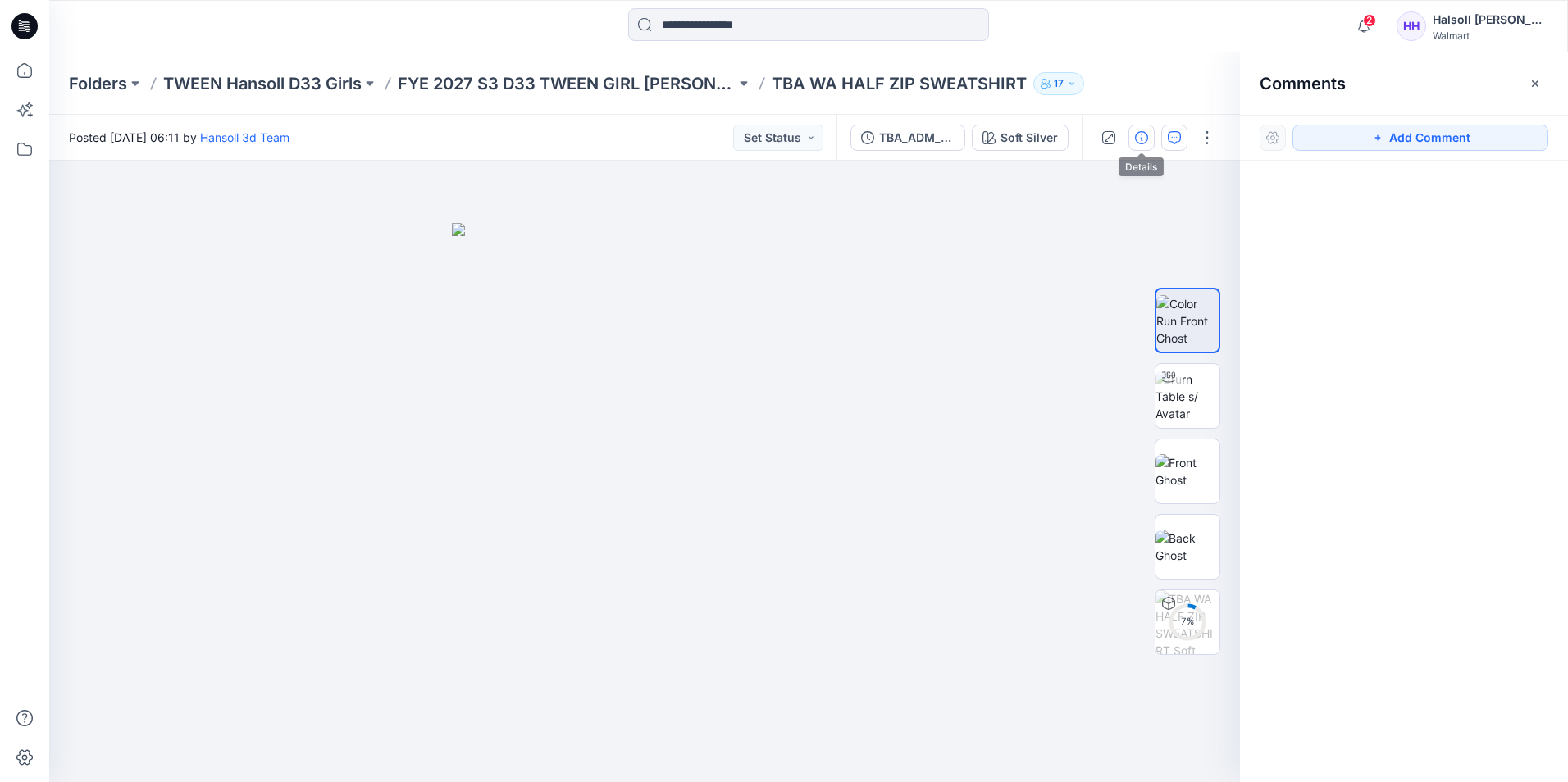
click at [1146, 140] on icon "button" at bounding box center [1141, 138] width 13 height 13
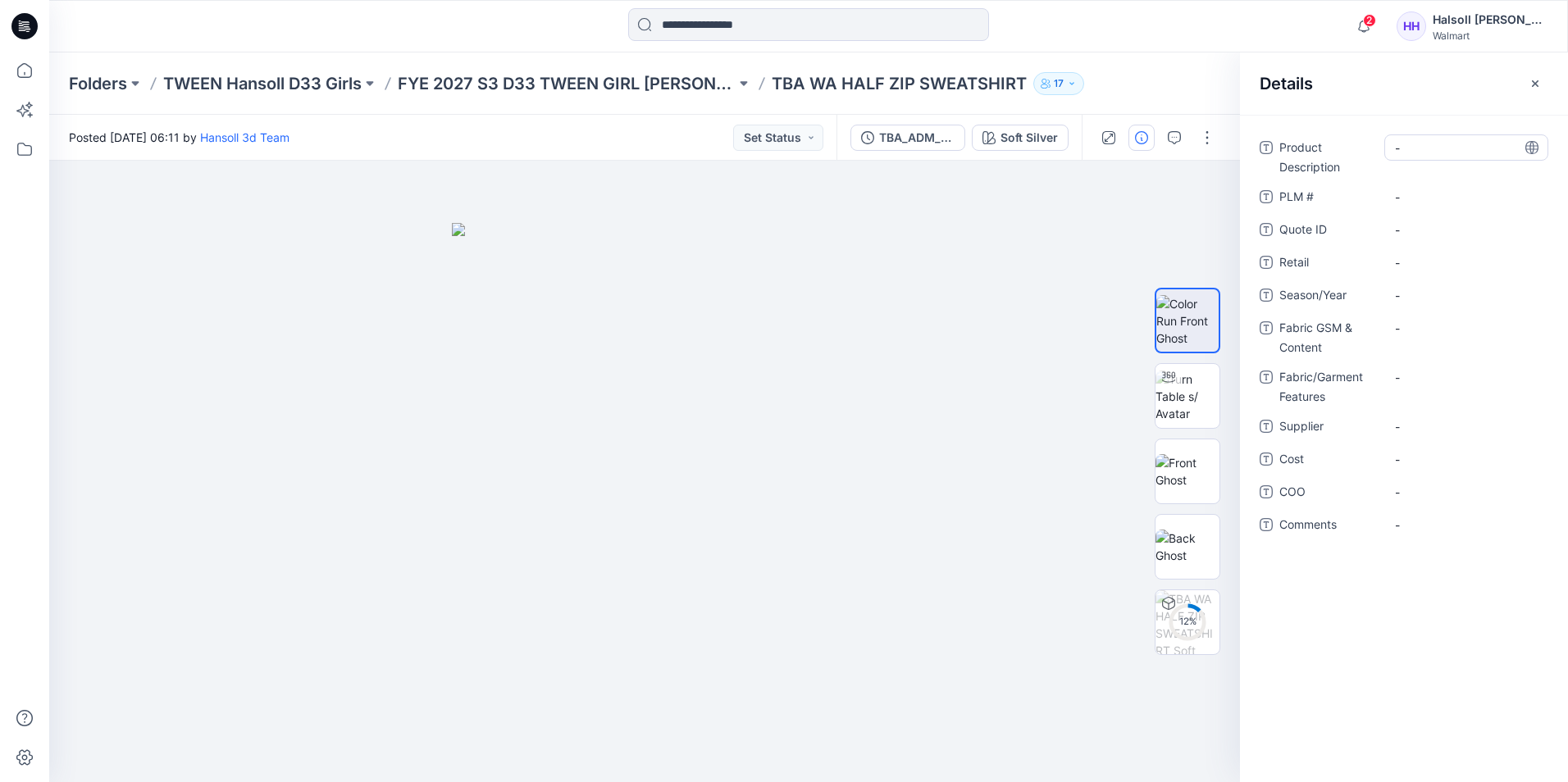
click at [1446, 157] on div "-" at bounding box center [1466, 147] width 164 height 27
type textarea "*"
type textarea "**********"
click at [1426, 186] on div "-" at bounding box center [1466, 197] width 164 height 27
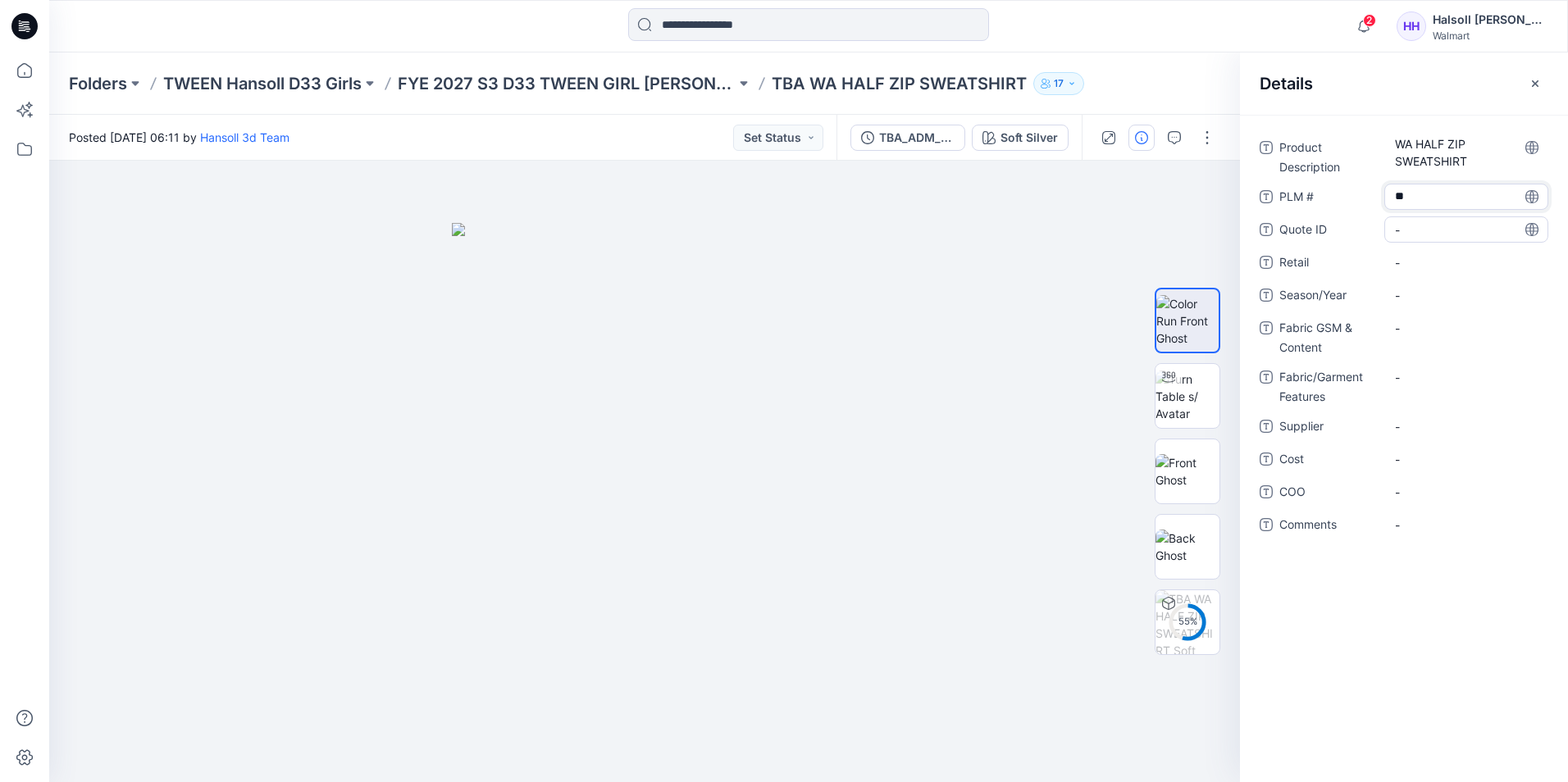
type textarea "***"
click at [1437, 259] on span "-" at bounding box center [1466, 263] width 143 height 17
click at [1472, 280] on div "Product Description WA HALF ZIP SWEATSHIRT PLM # TBA Quote ID - Retail Season/Y…" at bounding box center [1404, 345] width 288 height 423
click at [1474, 293] on span "-" at bounding box center [1466, 295] width 143 height 17
click at [1465, 288] on textarea at bounding box center [1466, 295] width 164 height 27
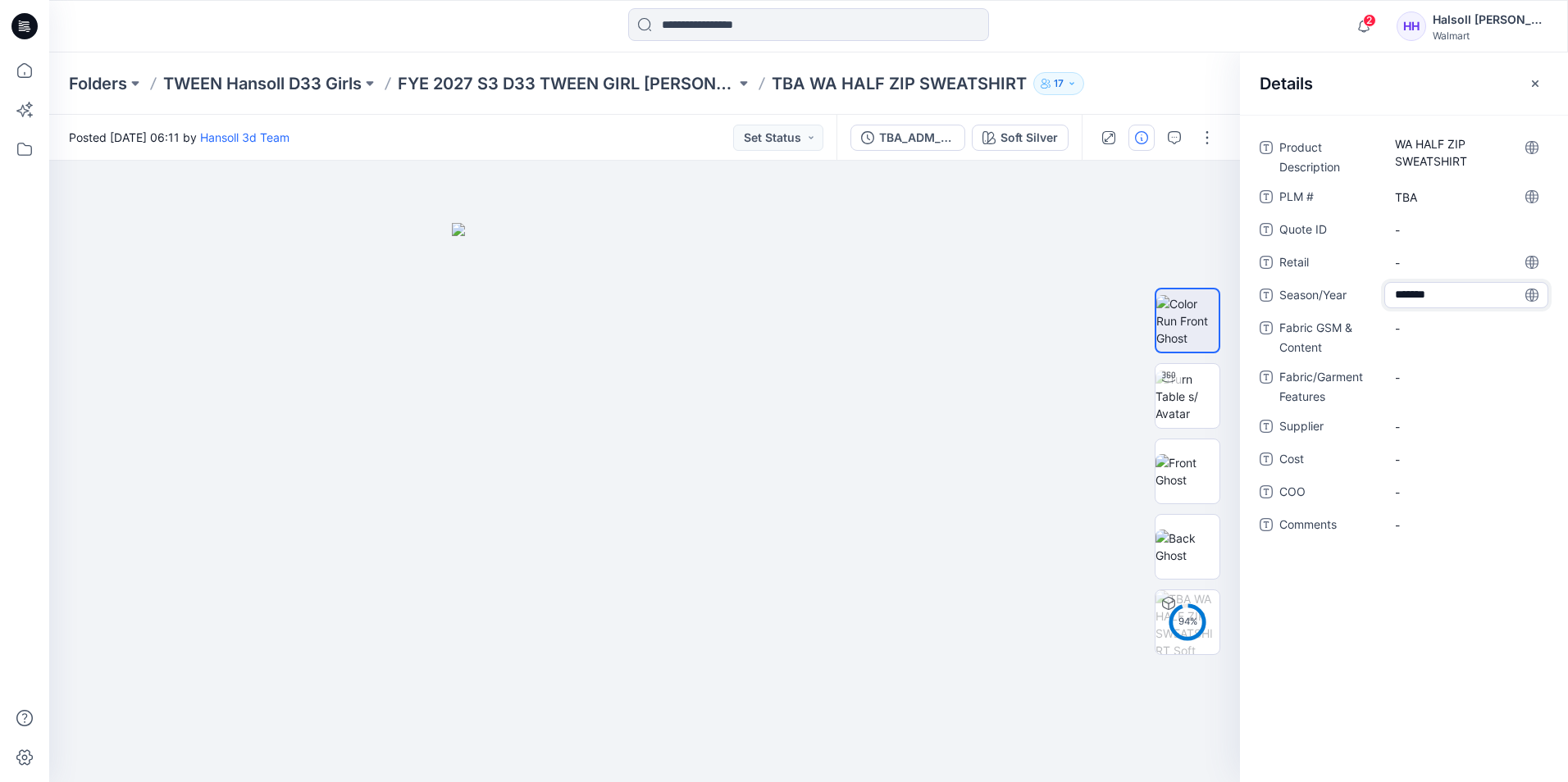
type textarea "********"
click at [1450, 333] on Content "-" at bounding box center [1466, 328] width 143 height 17
type textarea "**********"
click at [1442, 440] on span "-" at bounding box center [1466, 437] width 143 height 17
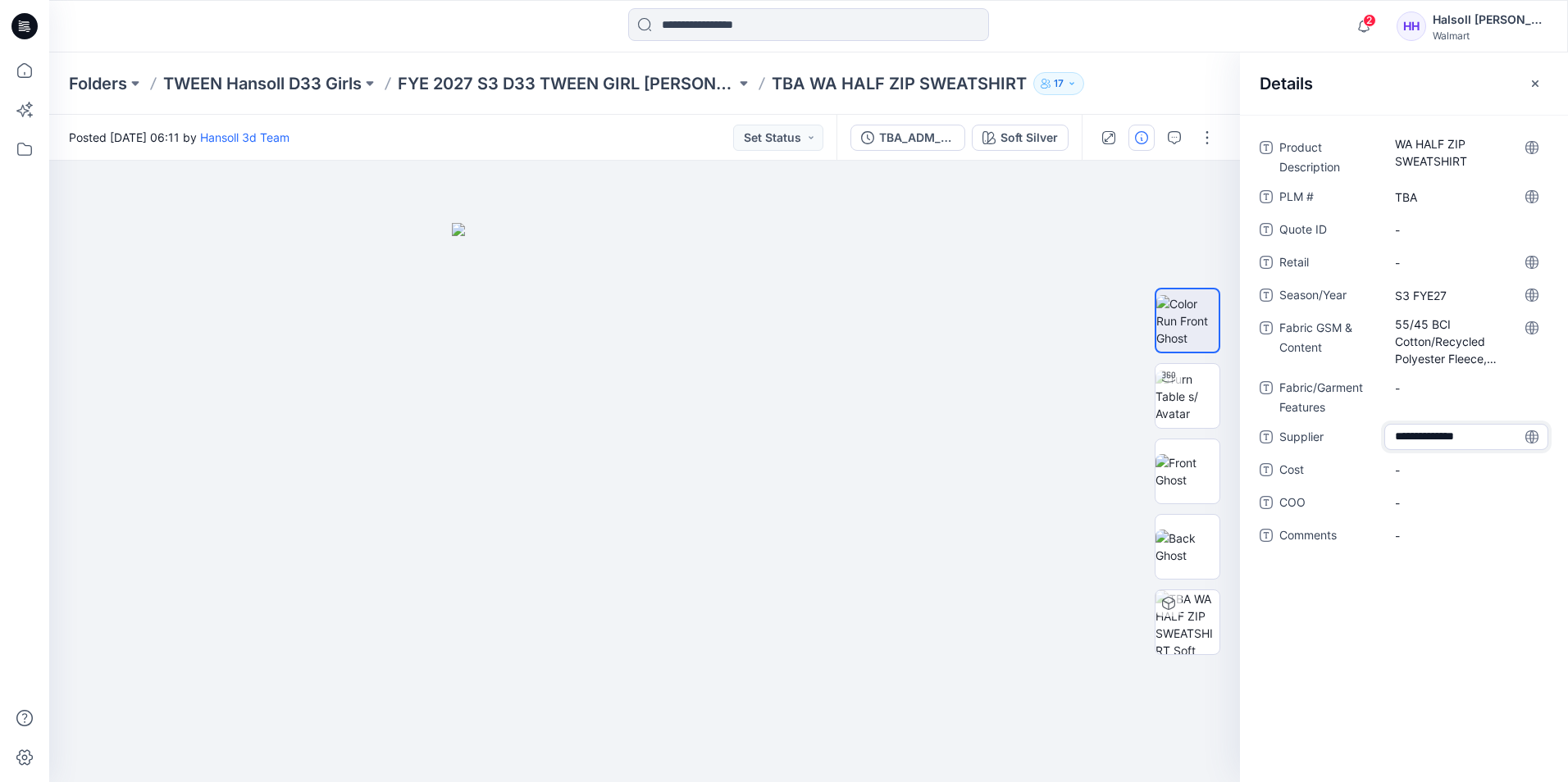
type textarea "**********"
click at [1429, 496] on span "-" at bounding box center [1466, 503] width 143 height 17
type textarea "*"
type textarea "*******"
click at [1406, 542] on span "-" at bounding box center [1466, 535] width 143 height 17
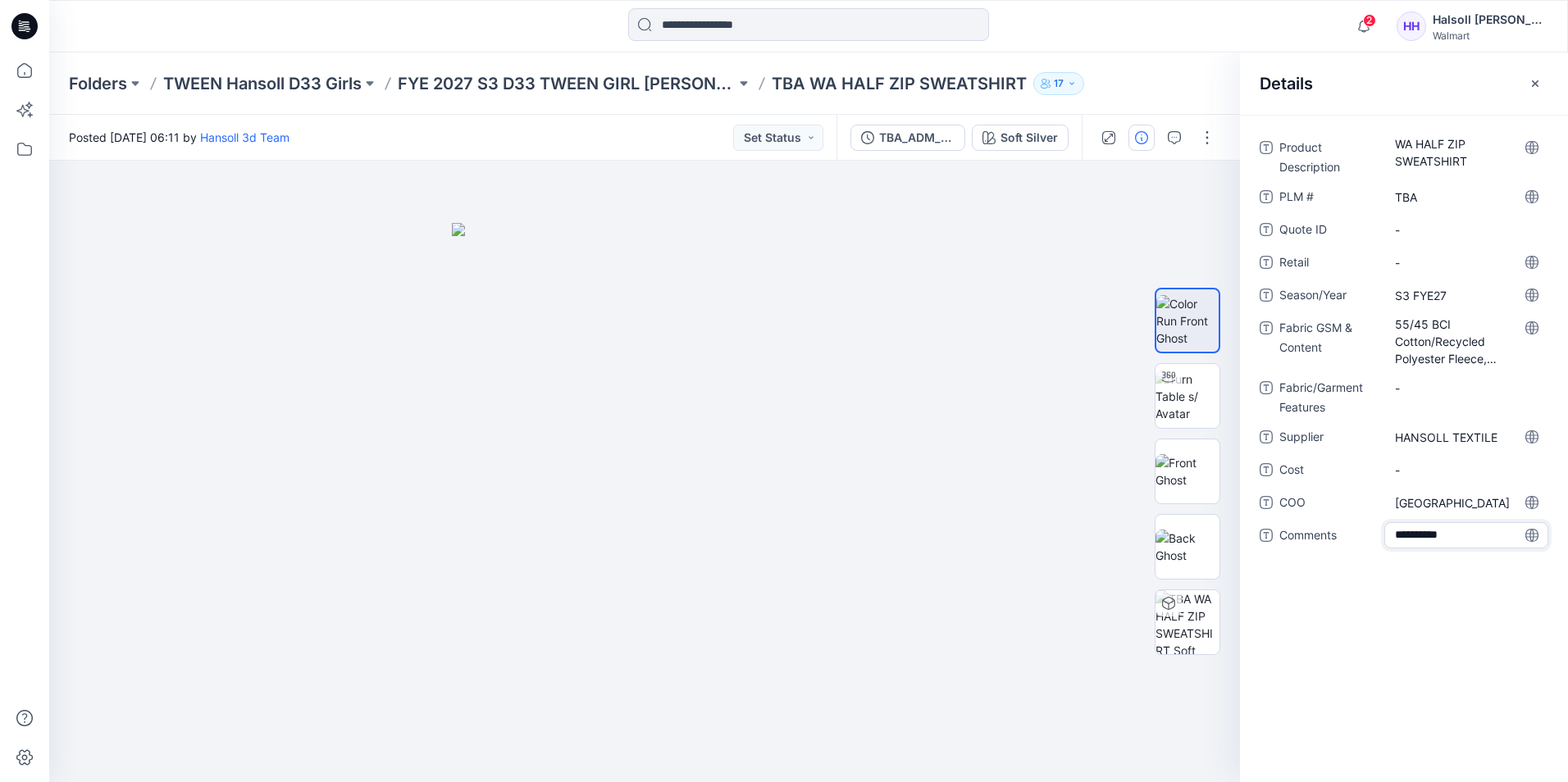
type textarea "**********"
click at [1212, 145] on button "button" at bounding box center [1207, 138] width 27 height 27
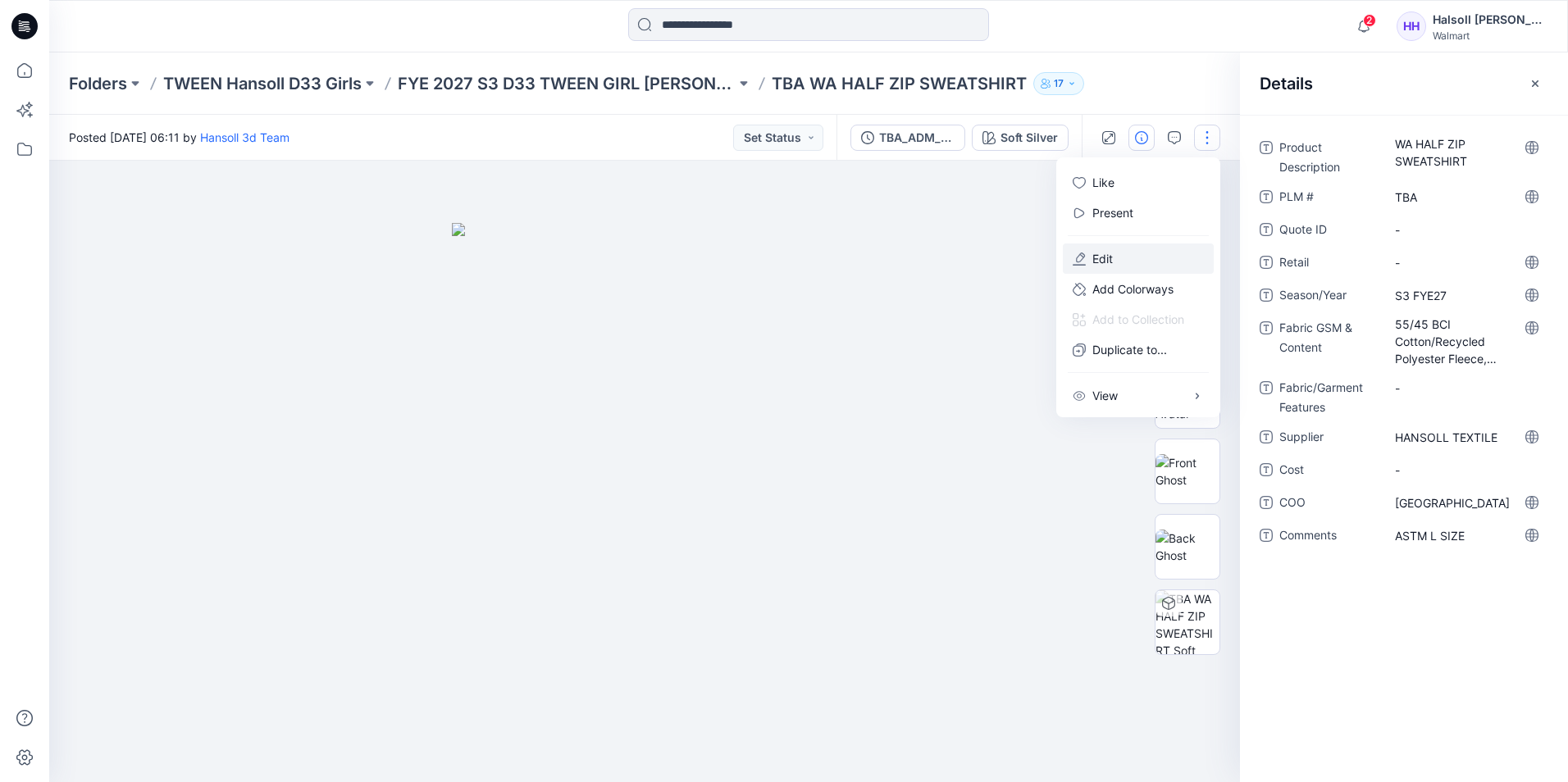
click at [1136, 263] on button "Edit" at bounding box center [1138, 258] width 151 height 31
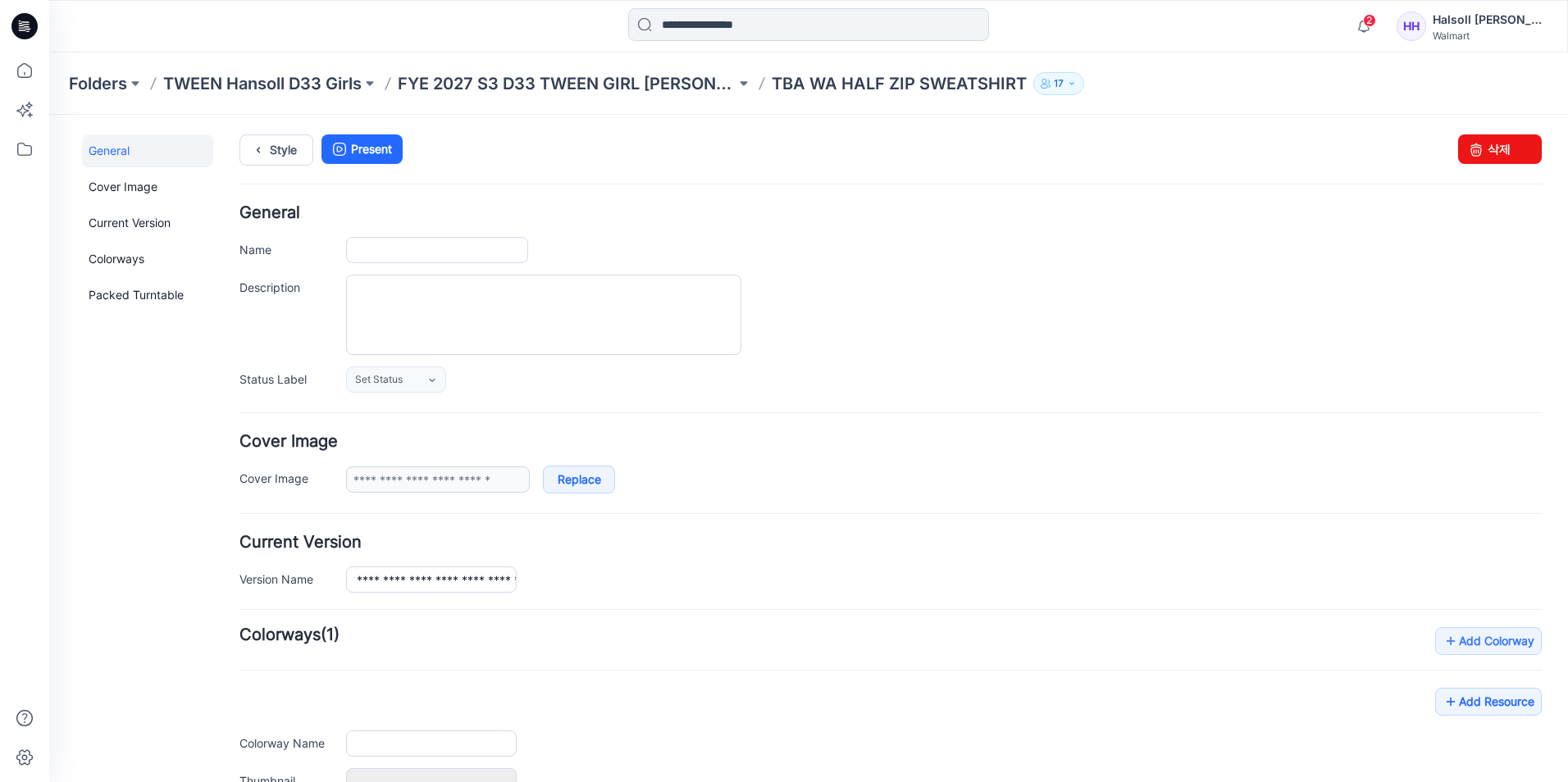
type input "**********"
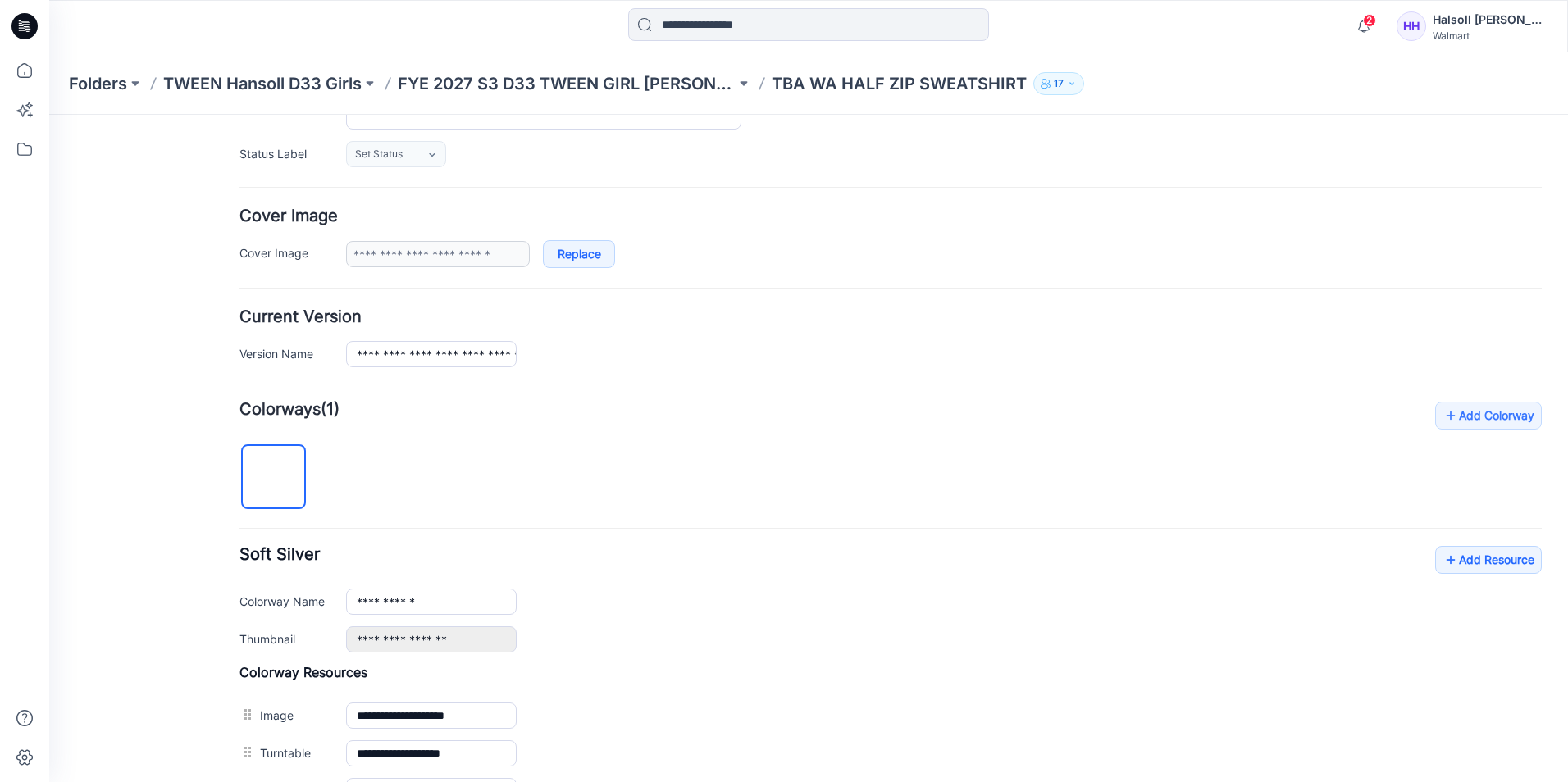
scroll to position [246, 0]
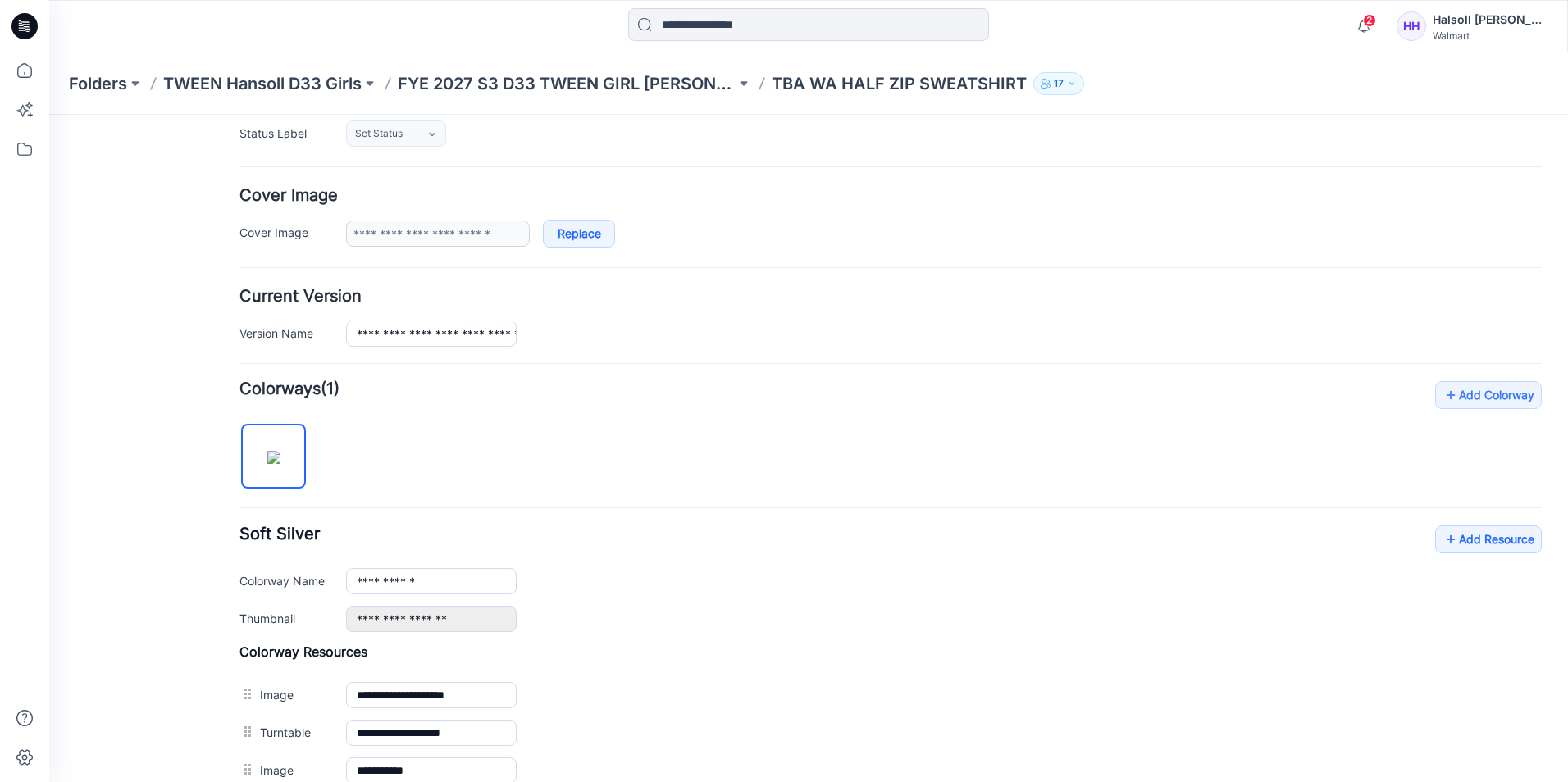
click at [1486, 515] on div "**********" at bounding box center [890, 623] width 1302 height 484
click at [1483, 522] on div "**********" at bounding box center [890, 623] width 1302 height 484
click at [1478, 529] on link "Add Resource" at bounding box center [1488, 539] width 107 height 28
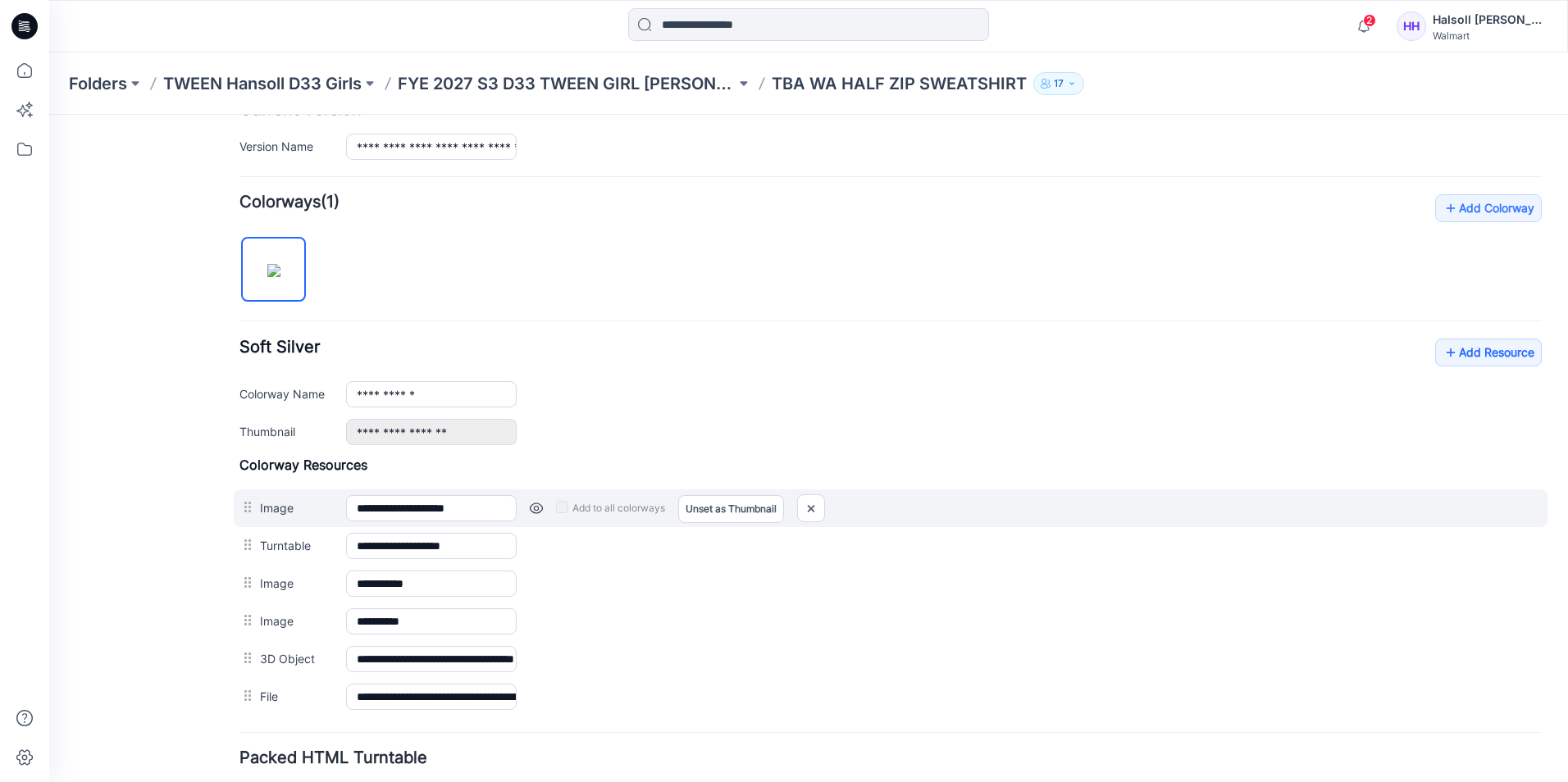
scroll to position [0, 0]
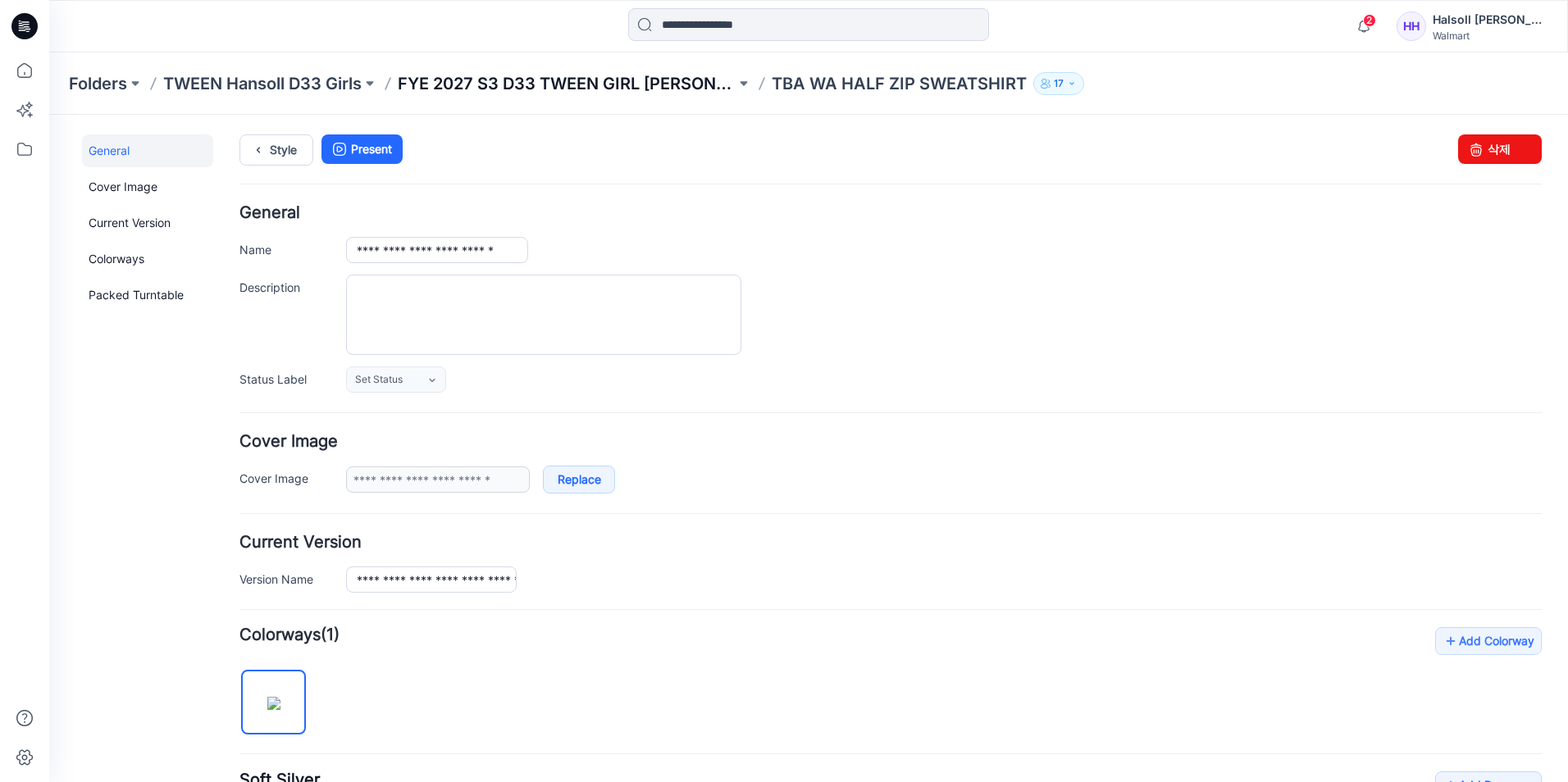
click at [636, 84] on p "FYE 2027 S3 D33 TWEEN GIRL [PERSON_NAME]" at bounding box center [567, 84] width 338 height 23
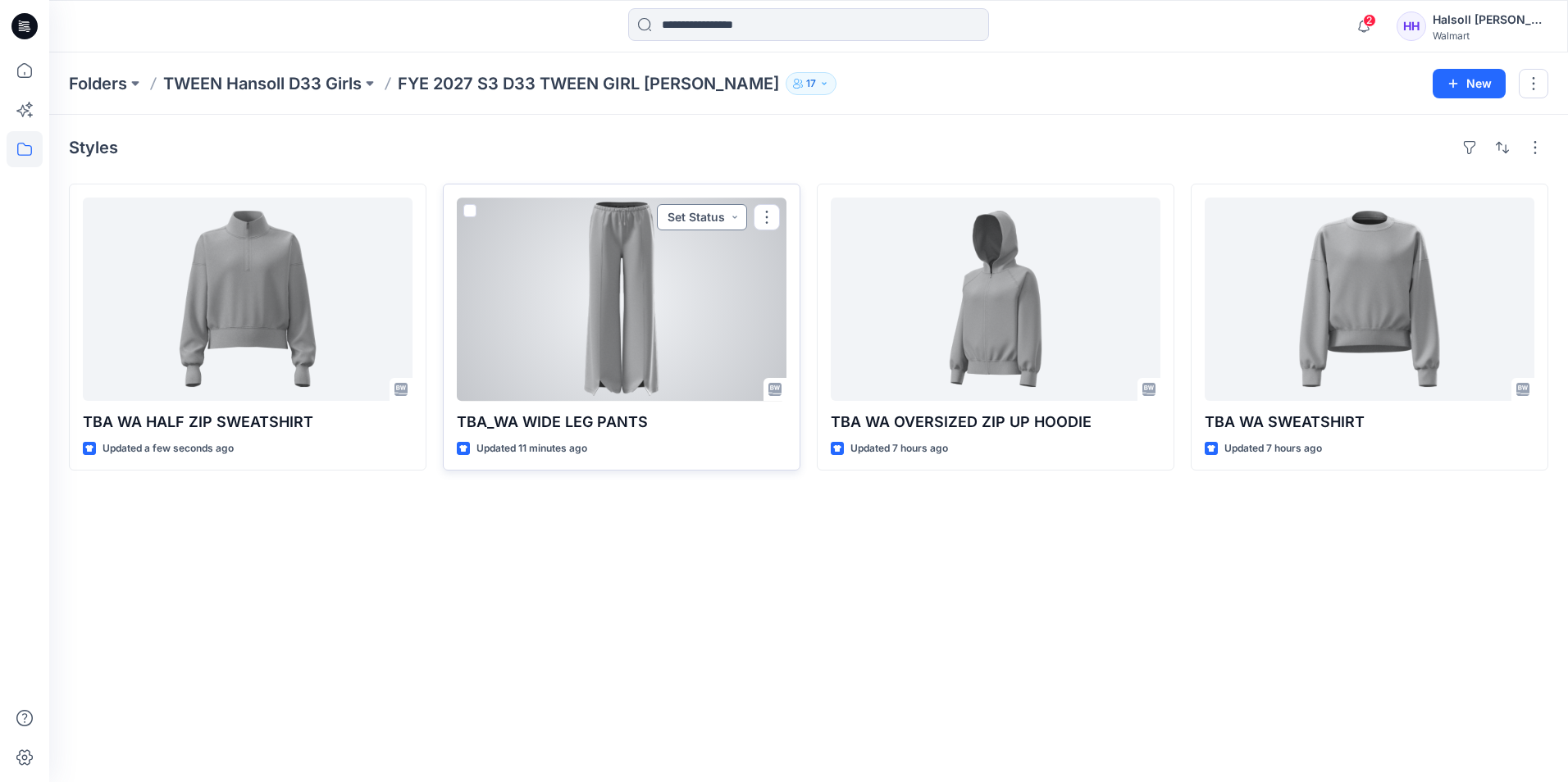
click at [706, 210] on button "Set Status" at bounding box center [702, 217] width 90 height 27
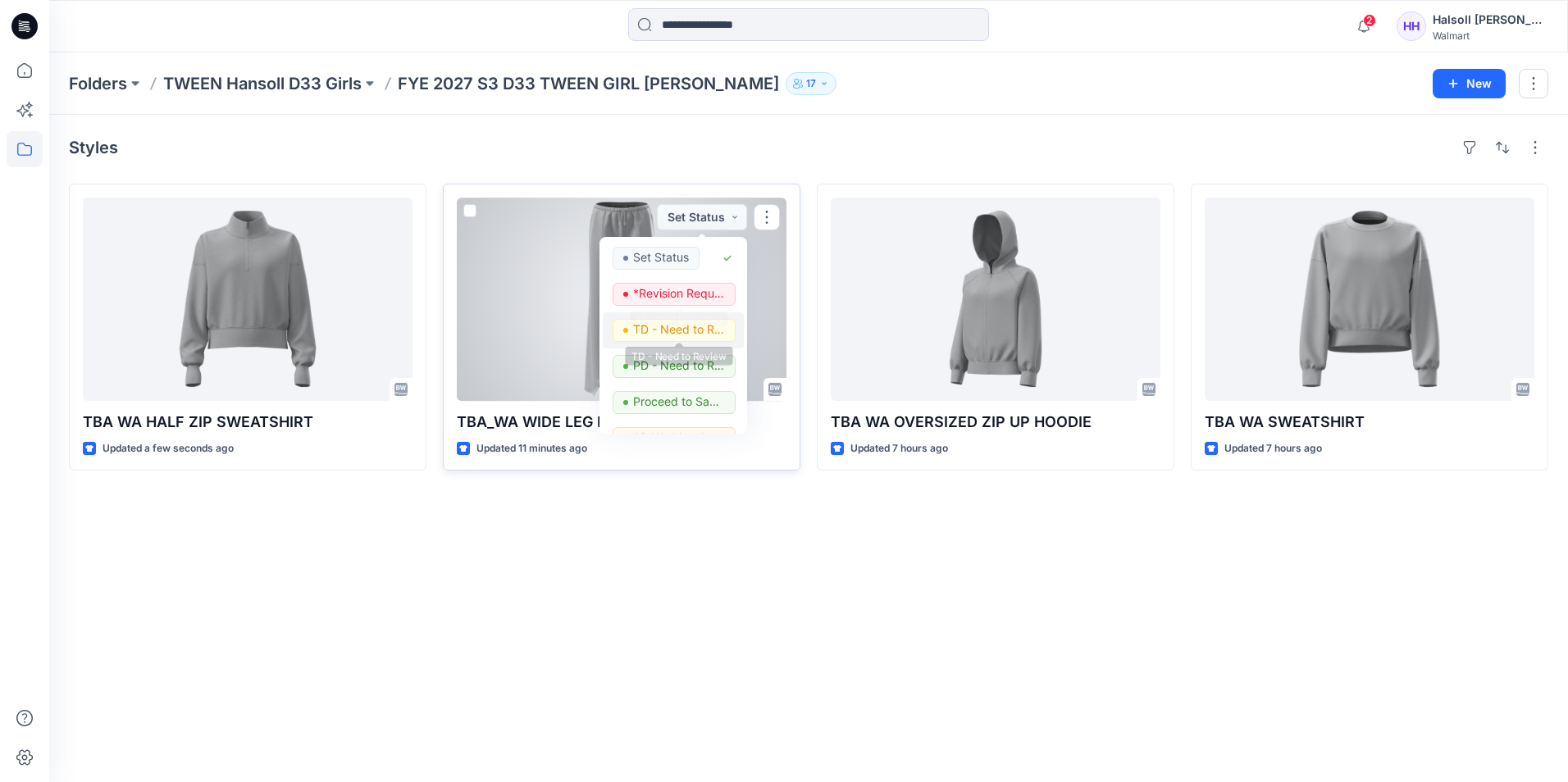
click at [687, 326] on p "TD - Need to Review" at bounding box center [679, 330] width 92 height 22
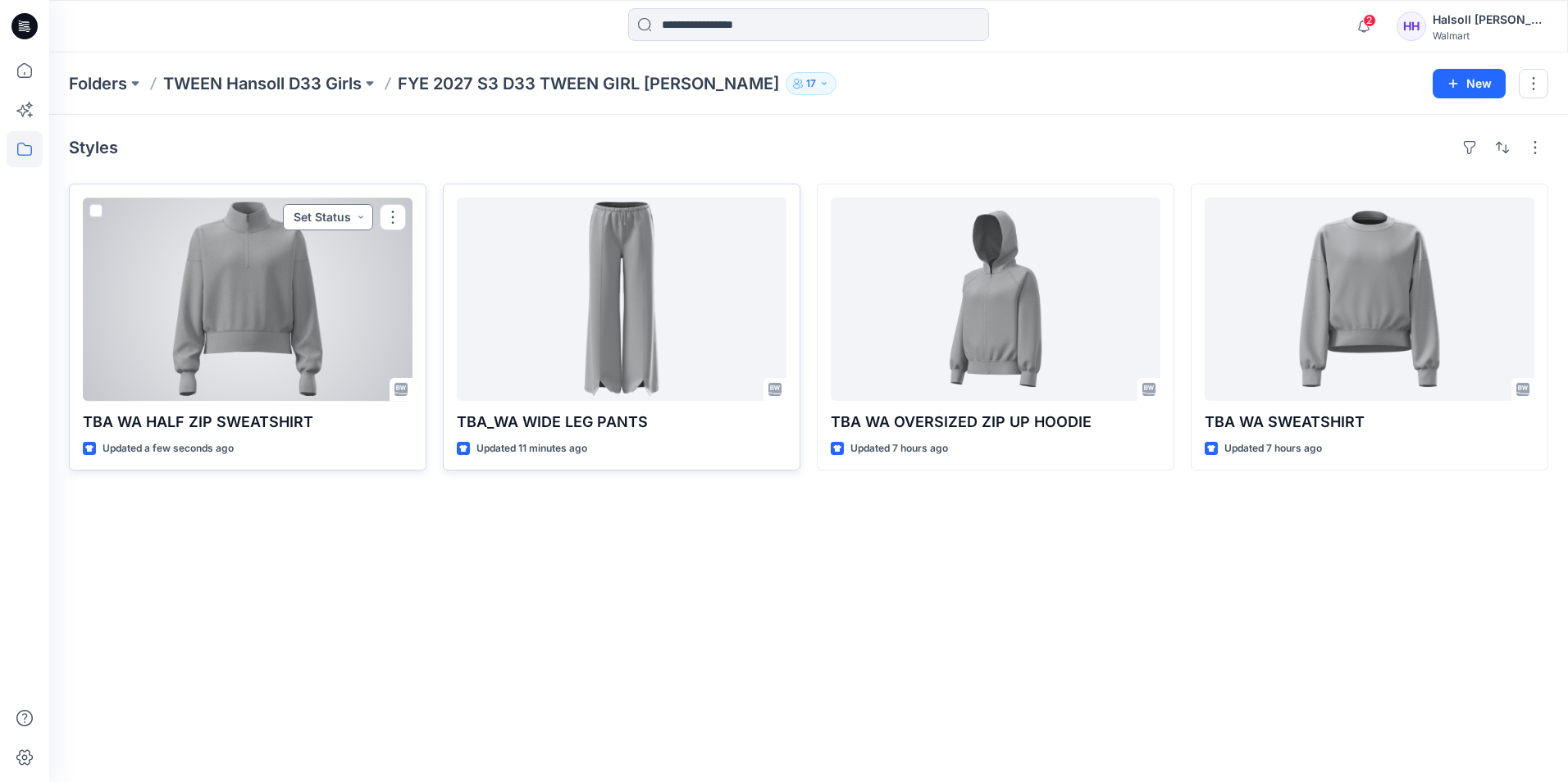
click at [357, 208] on button "Set Status" at bounding box center [327, 217] width 90 height 27
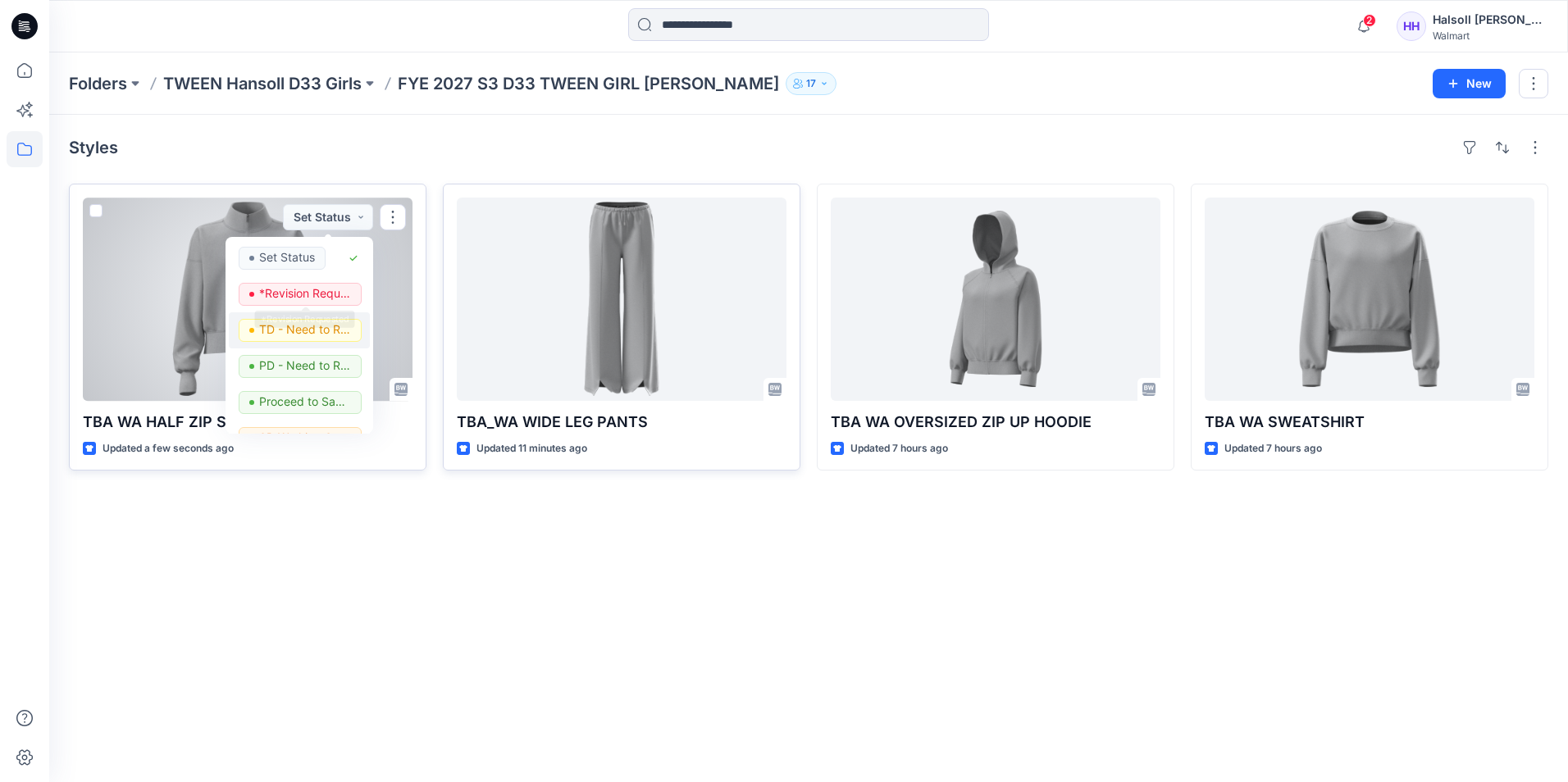
click at [332, 316] on button "TD - Need to Review" at bounding box center [299, 331] width 141 height 36
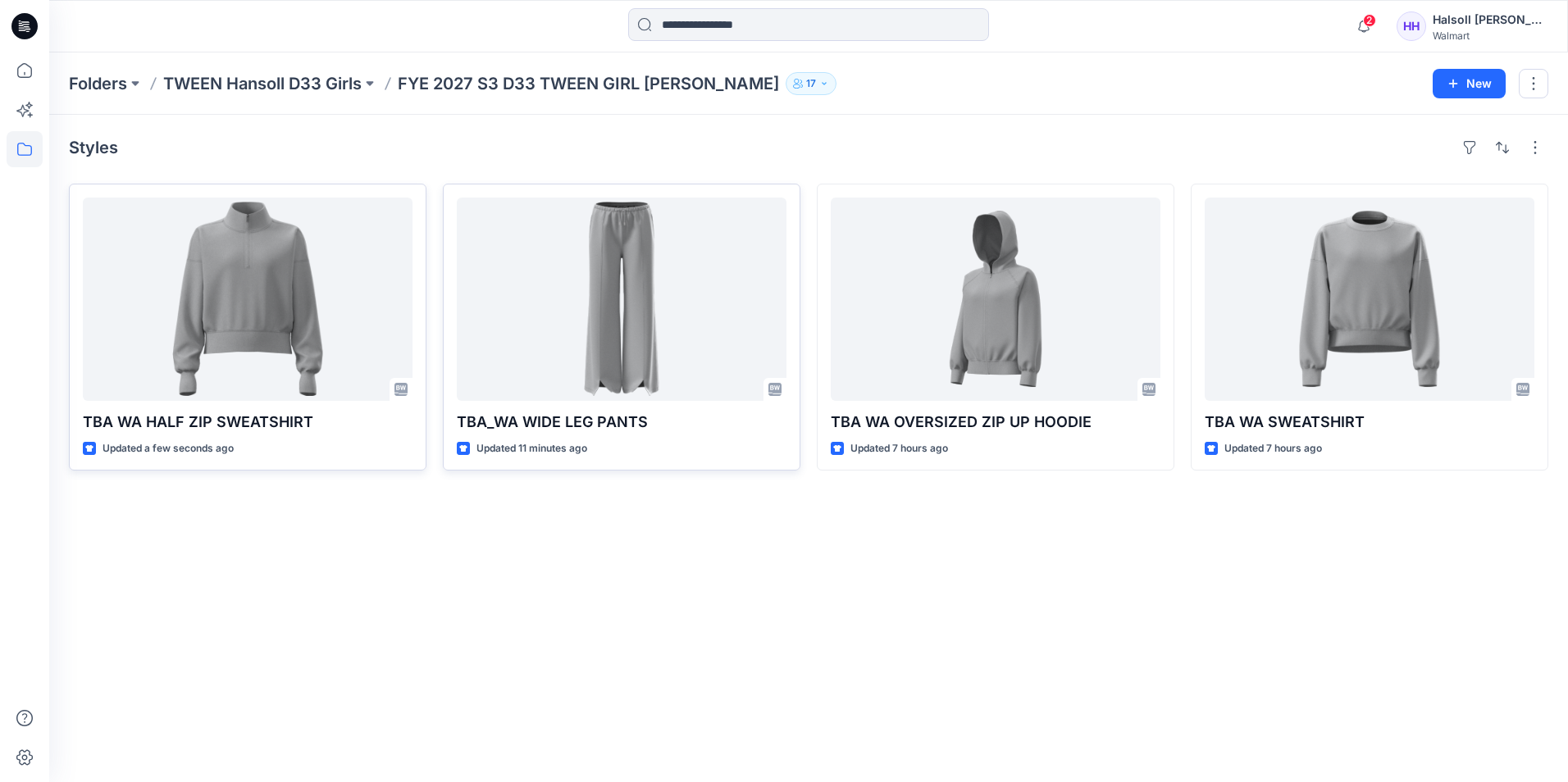
click at [6, 692] on div at bounding box center [24, 391] width 49 height 782
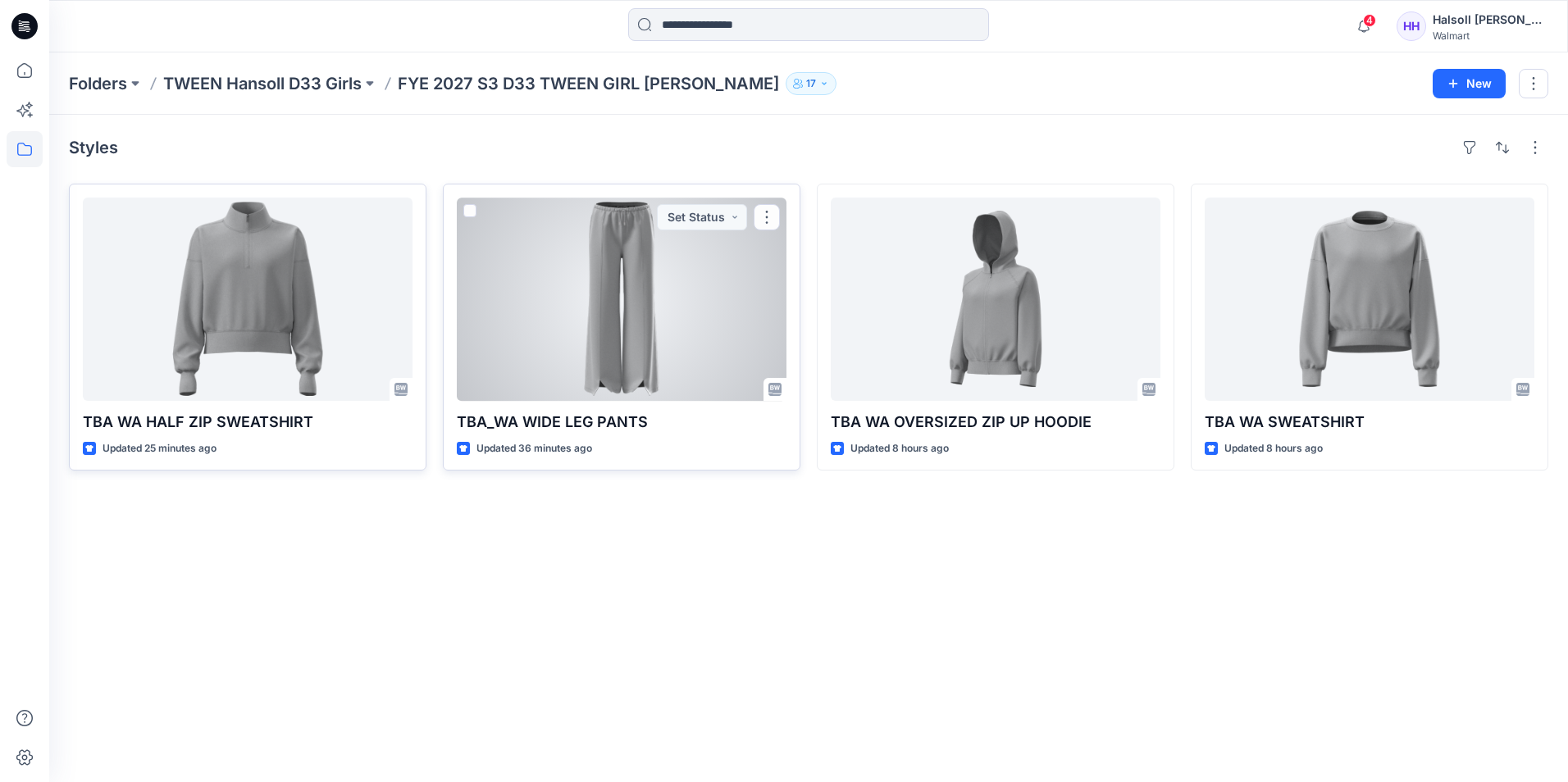
click at [539, 294] on div at bounding box center [622, 298] width 330 height 203
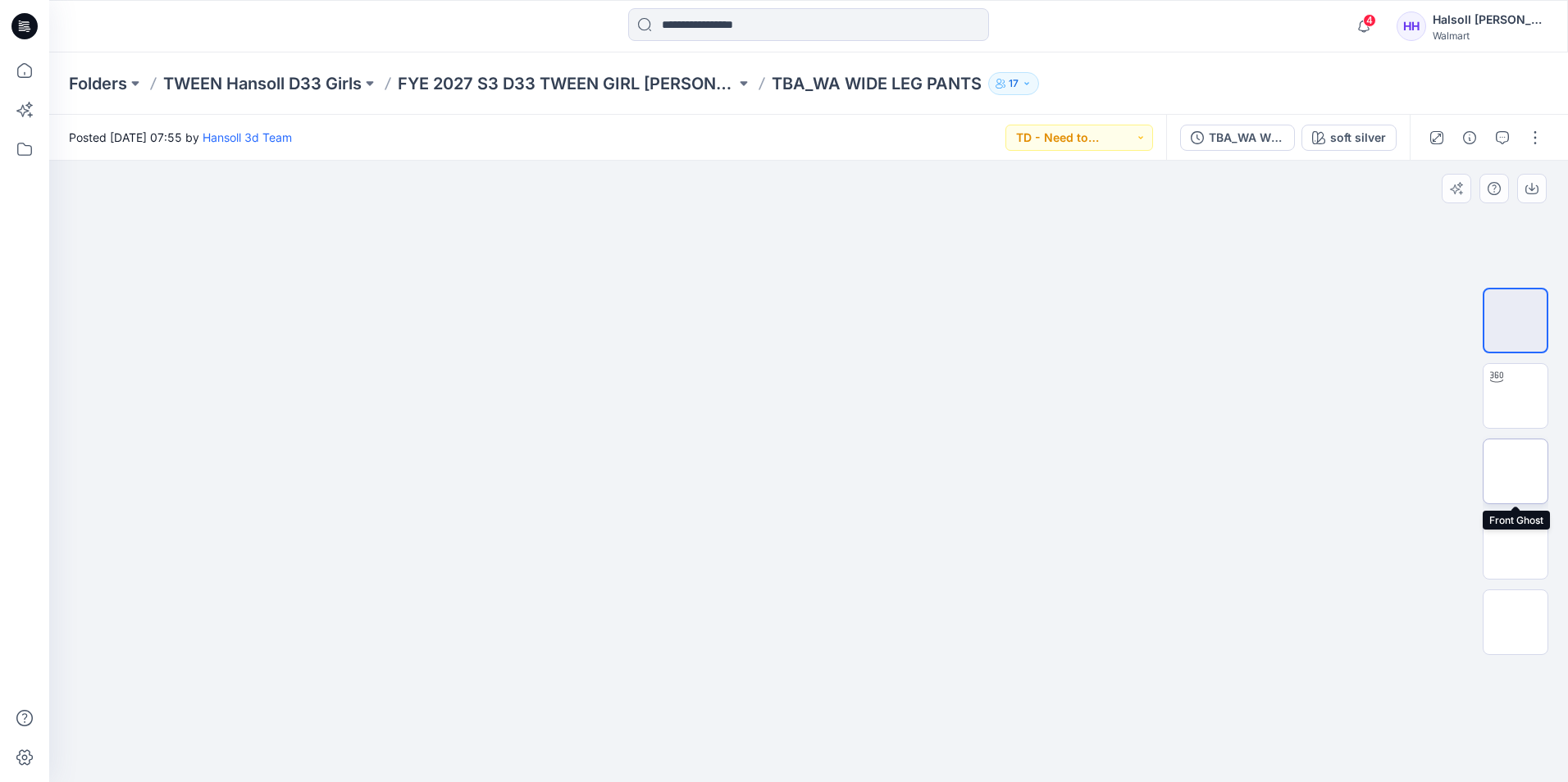
click at [1516, 471] on img at bounding box center [1516, 471] width 0 height 0
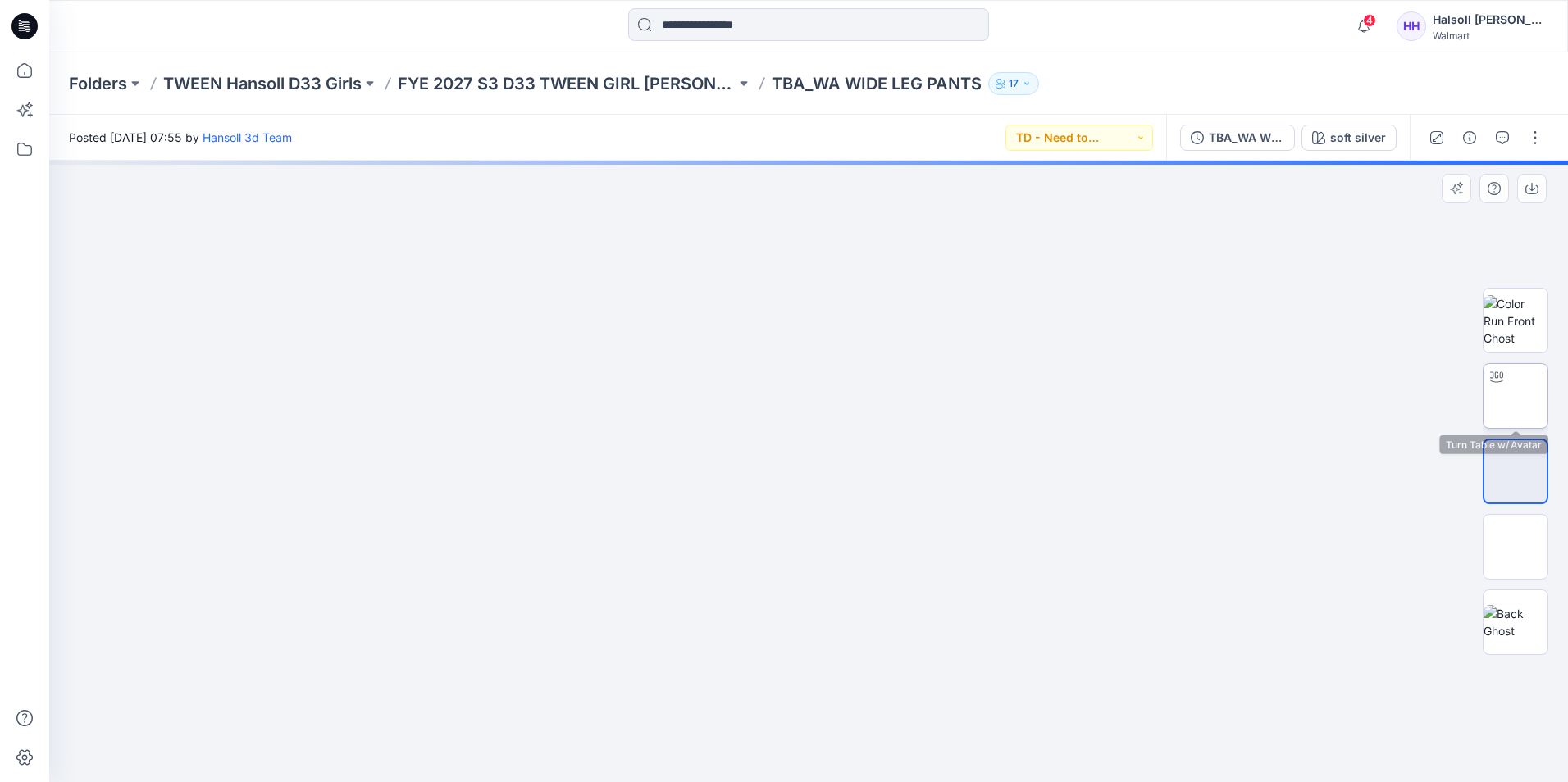
click at [1516, 396] on img at bounding box center [1516, 396] width 0 height 0
